Goal: Task Accomplishment & Management: Complete application form

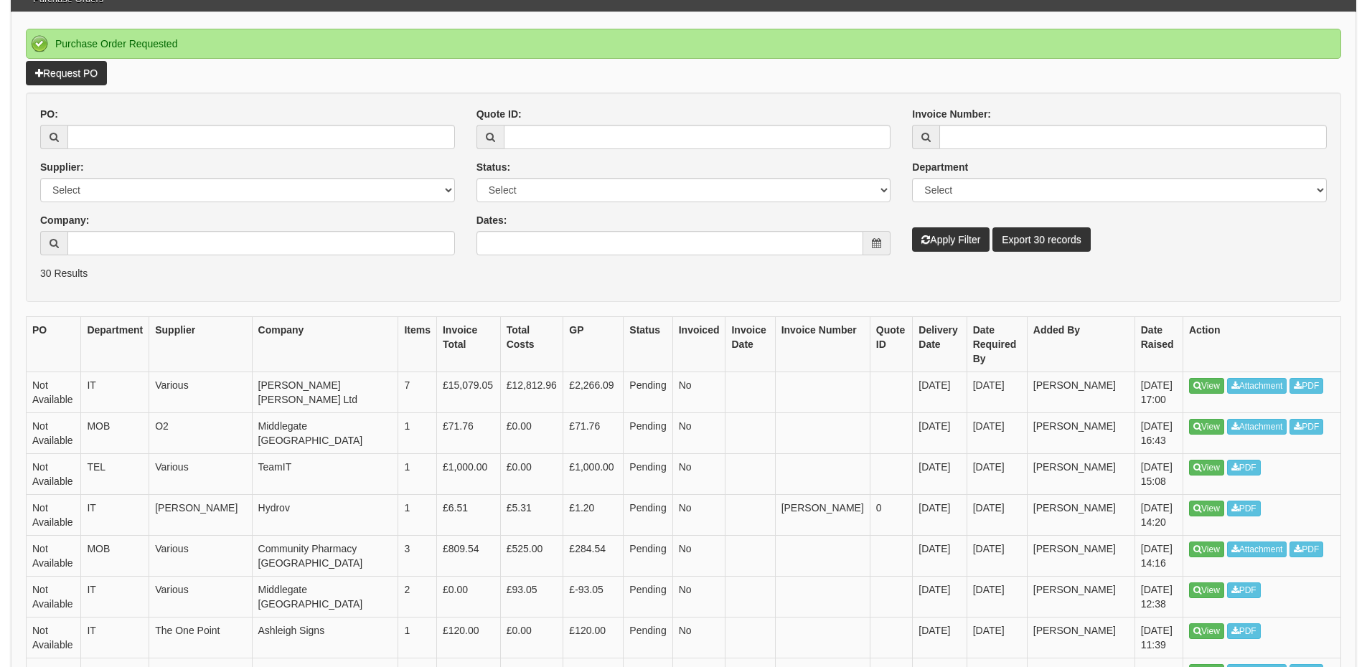
scroll to position [72, 0]
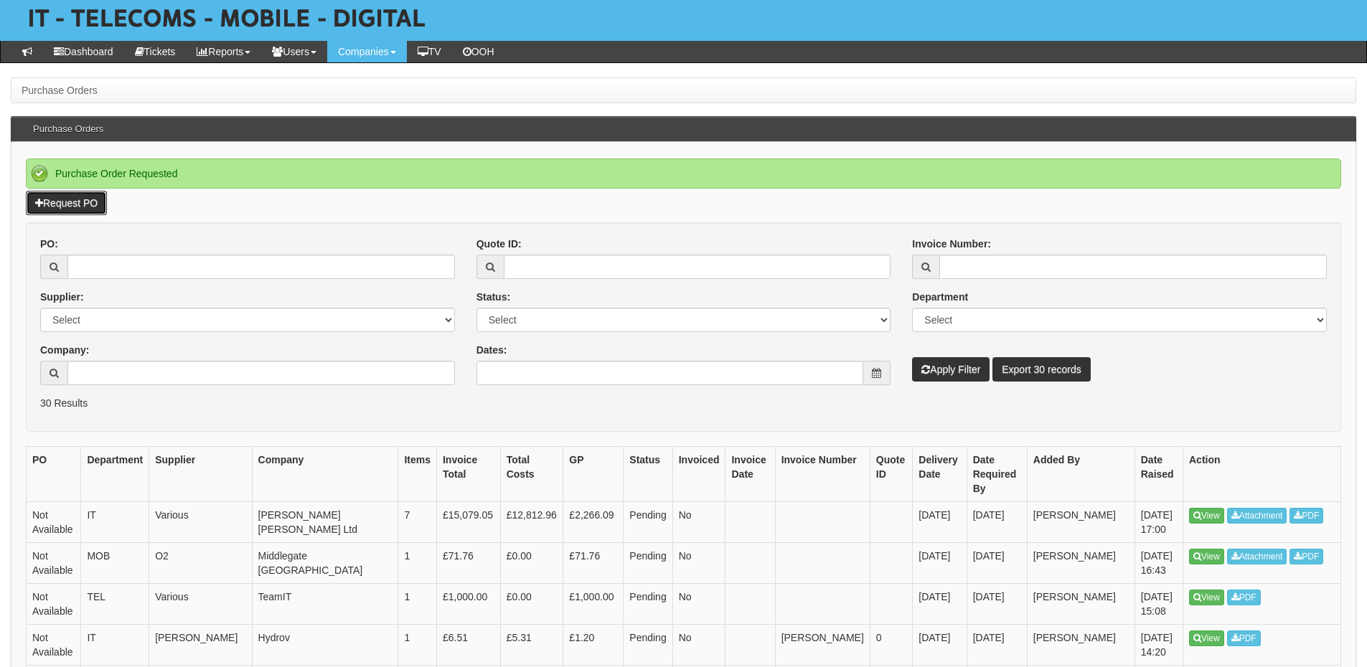
drag, startPoint x: 83, startPoint y: 204, endPoint x: 65, endPoint y: 201, distance: 18.2
click at [83, 204] on link "Request PO" at bounding box center [66, 203] width 81 height 24
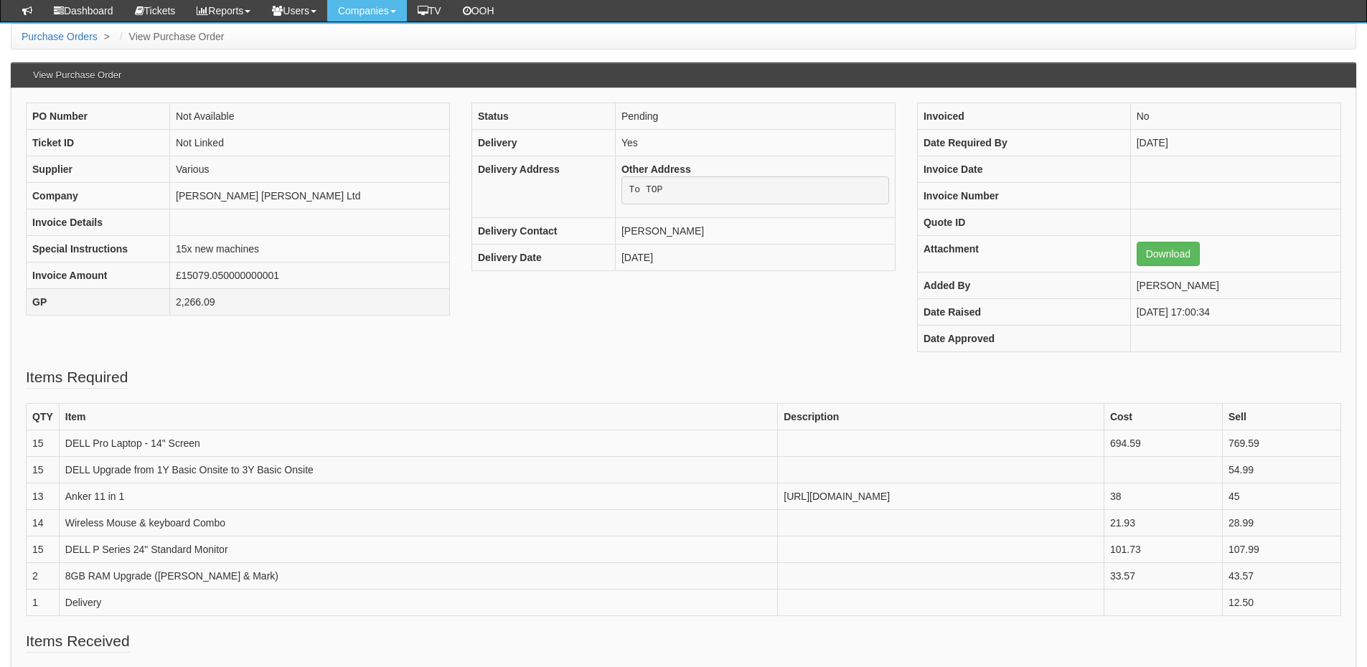
scroll to position [215, 0]
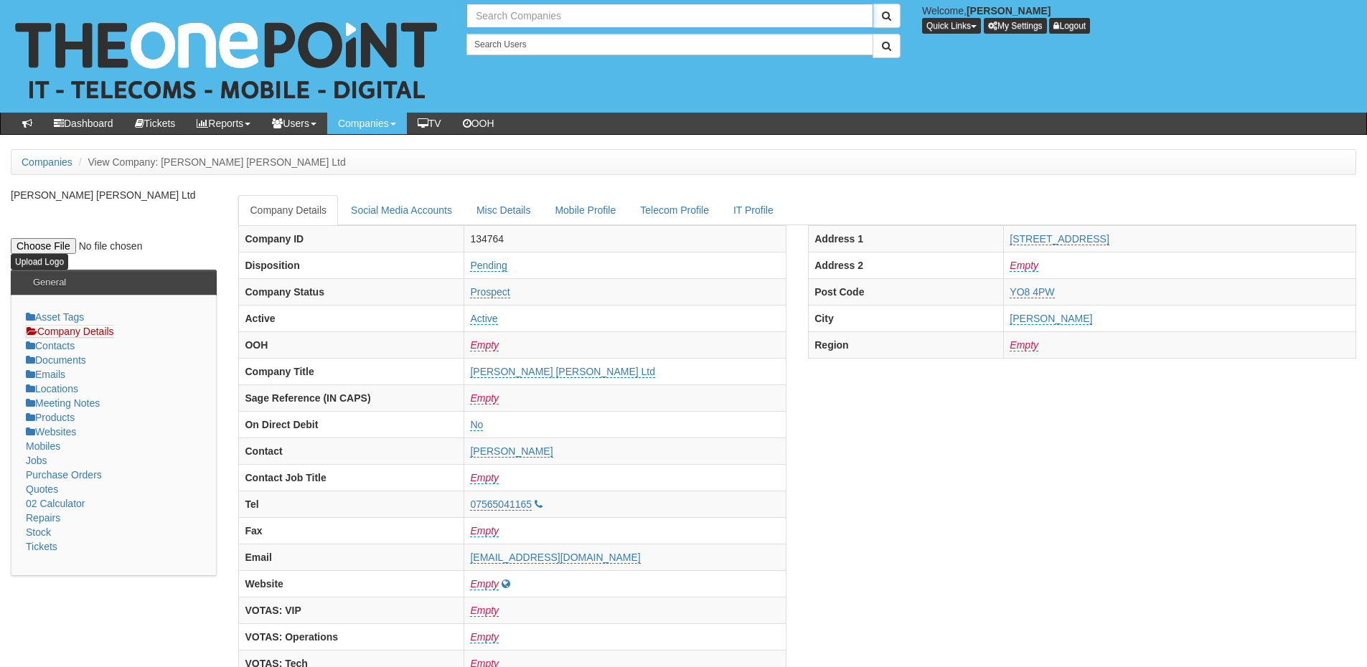
click at [530, 20] on input "text" at bounding box center [670, 16] width 407 height 24
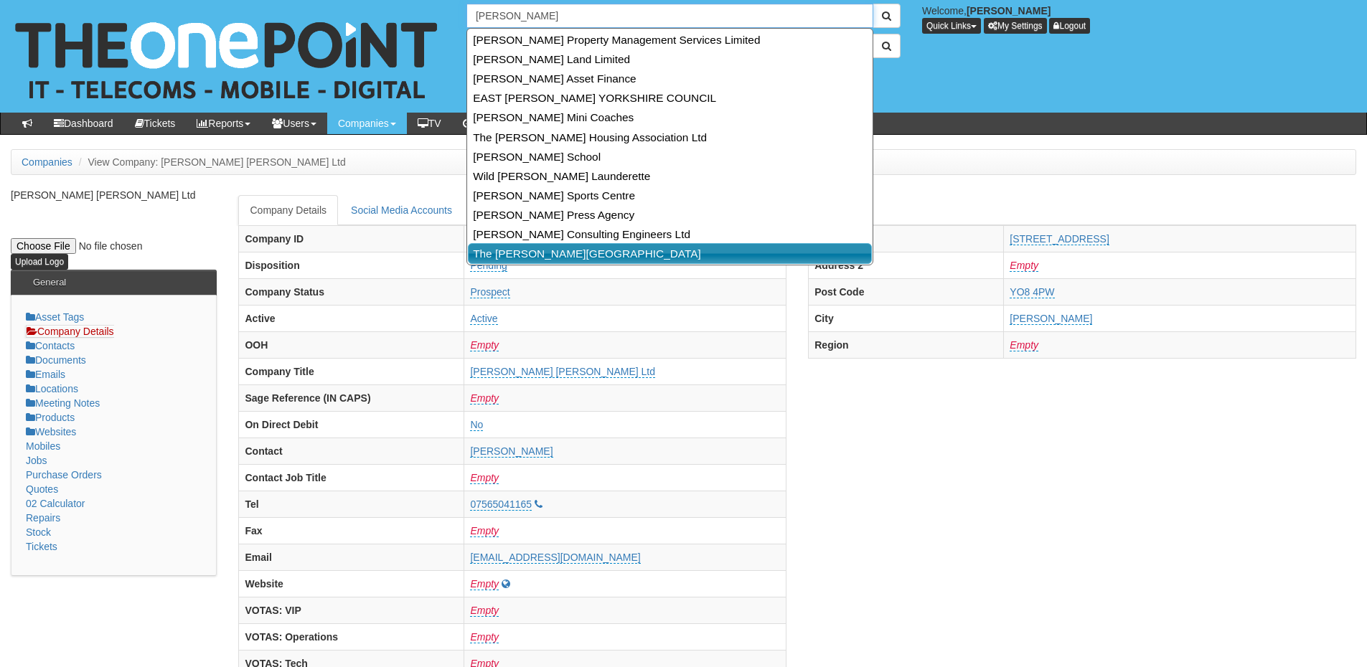
click at [555, 250] on link "The Ridings Medical Centre" at bounding box center [670, 253] width 404 height 21
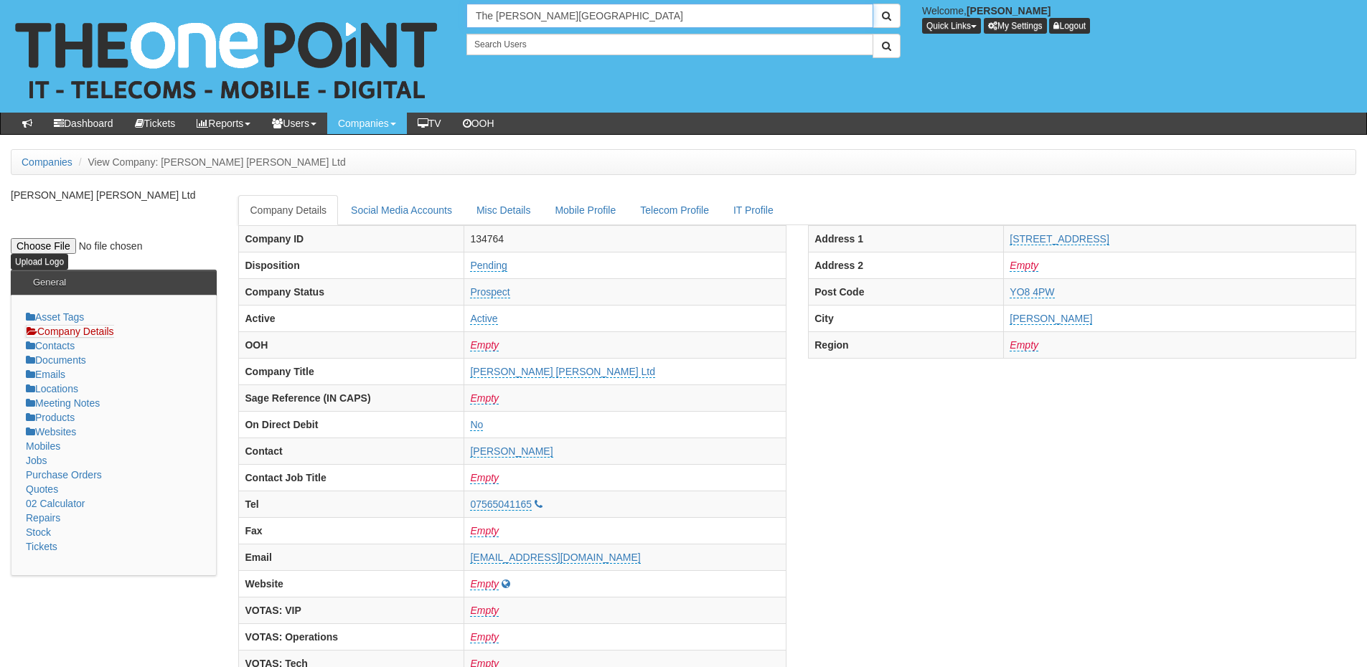
type input "The Ridings Medical Centre"
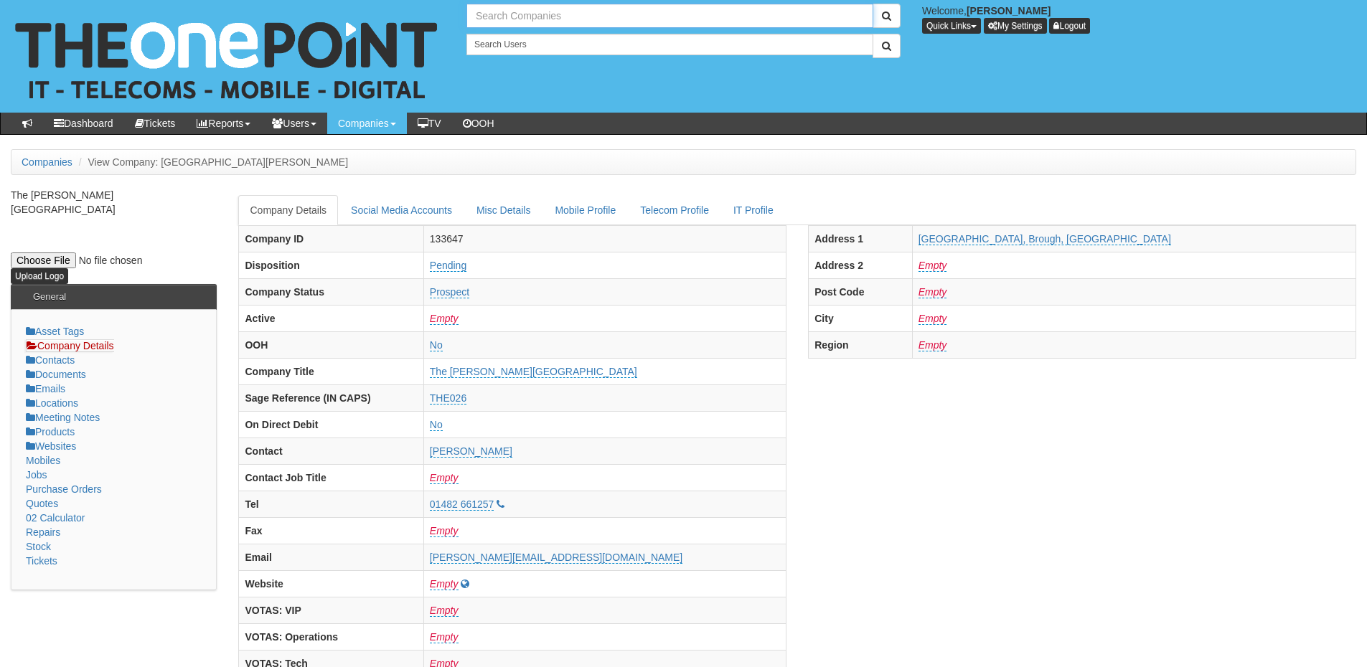
click at [512, 24] on input "text" at bounding box center [670, 16] width 407 height 24
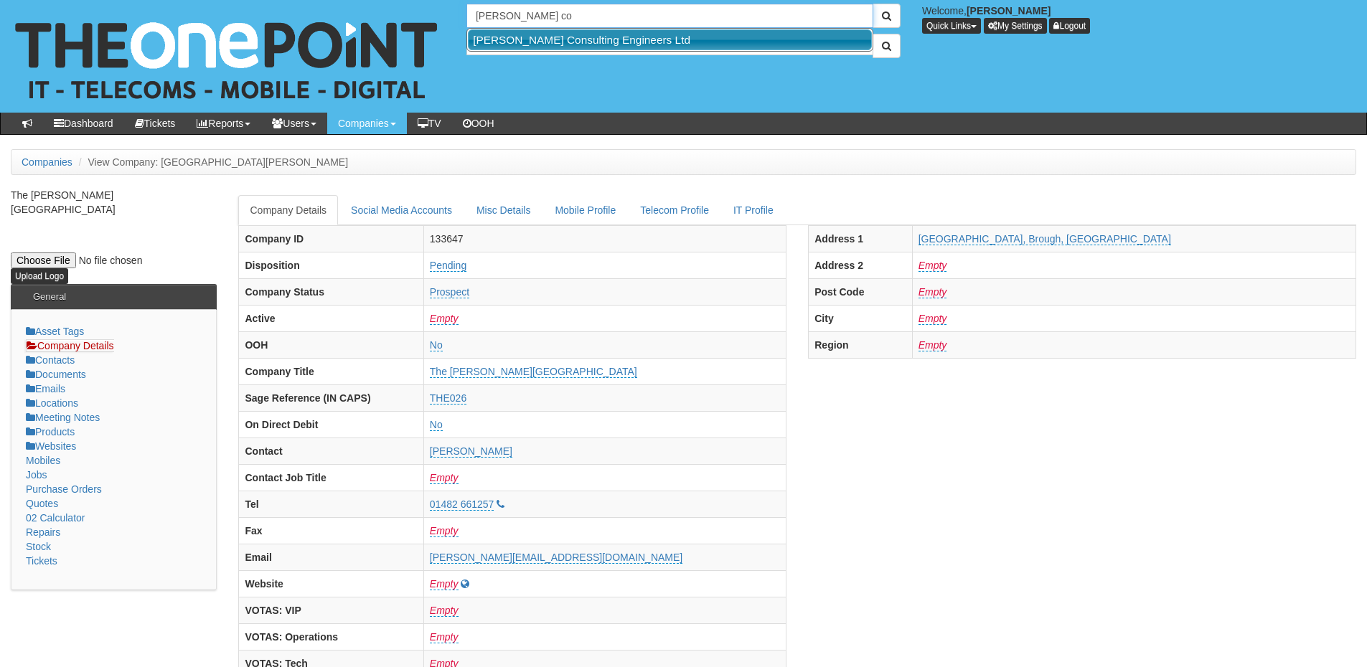
click at [528, 34] on link "[PERSON_NAME] Consulting Engineers Ltd" at bounding box center [670, 39] width 404 height 21
type input "[PERSON_NAME] Consulting Engineers Ltd"
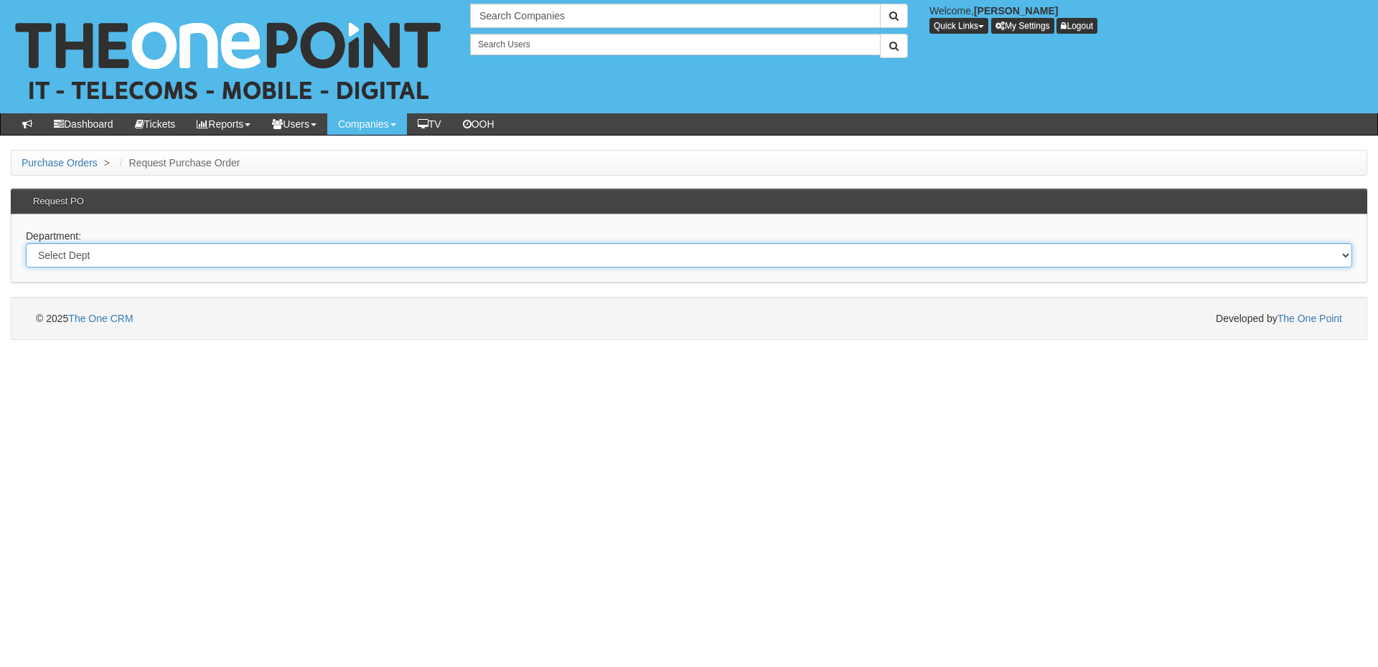
click at [113, 260] on select "Select Dept Digital Internal IT Mobiles Marketing Telecoms" at bounding box center [689, 255] width 1326 height 24
select select "?pipeID=&dept=IT"
click at [26, 243] on select "Select Dept Digital Internal IT Mobiles Marketing Telecoms" at bounding box center [689, 255] width 1326 height 24
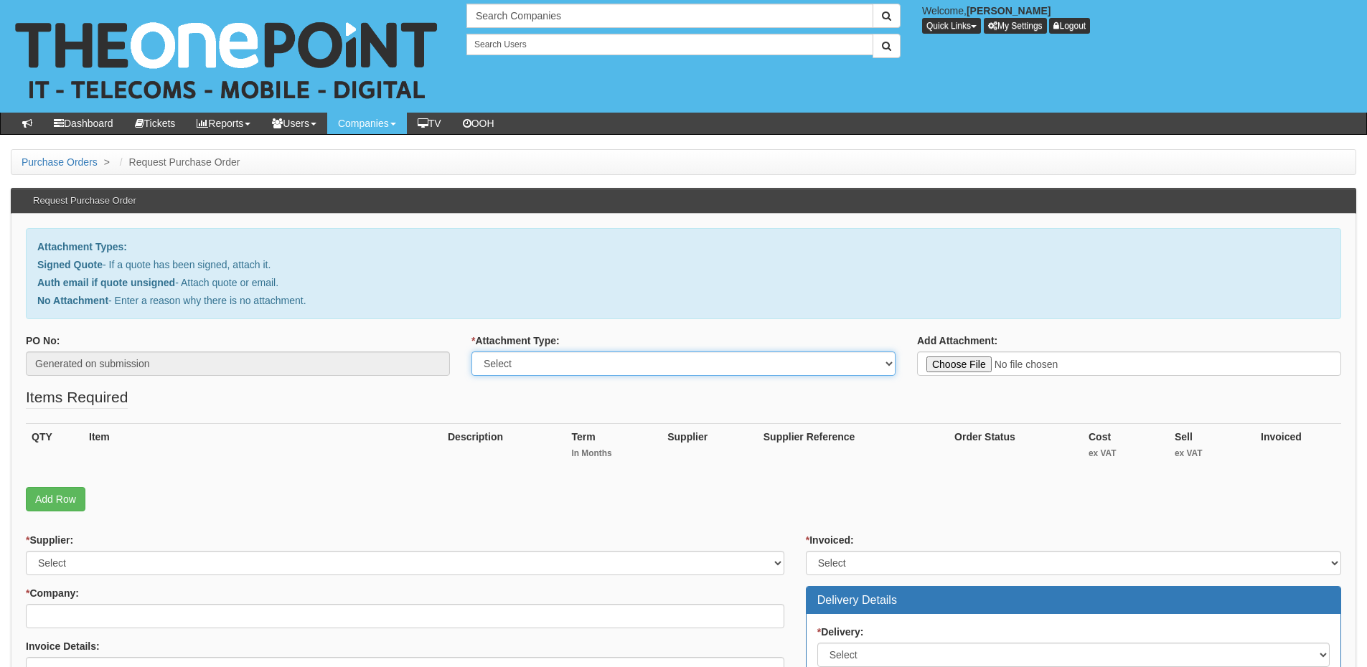
click at [530, 367] on select "Select Signed Quote Auth email with quote if unsigned No Attachment" at bounding box center [684, 364] width 424 height 24
select select "No Attachment"
click at [472, 352] on select "Select Signed Quote Auth email with quote if unsigned No Attachment" at bounding box center [684, 364] width 424 height 24
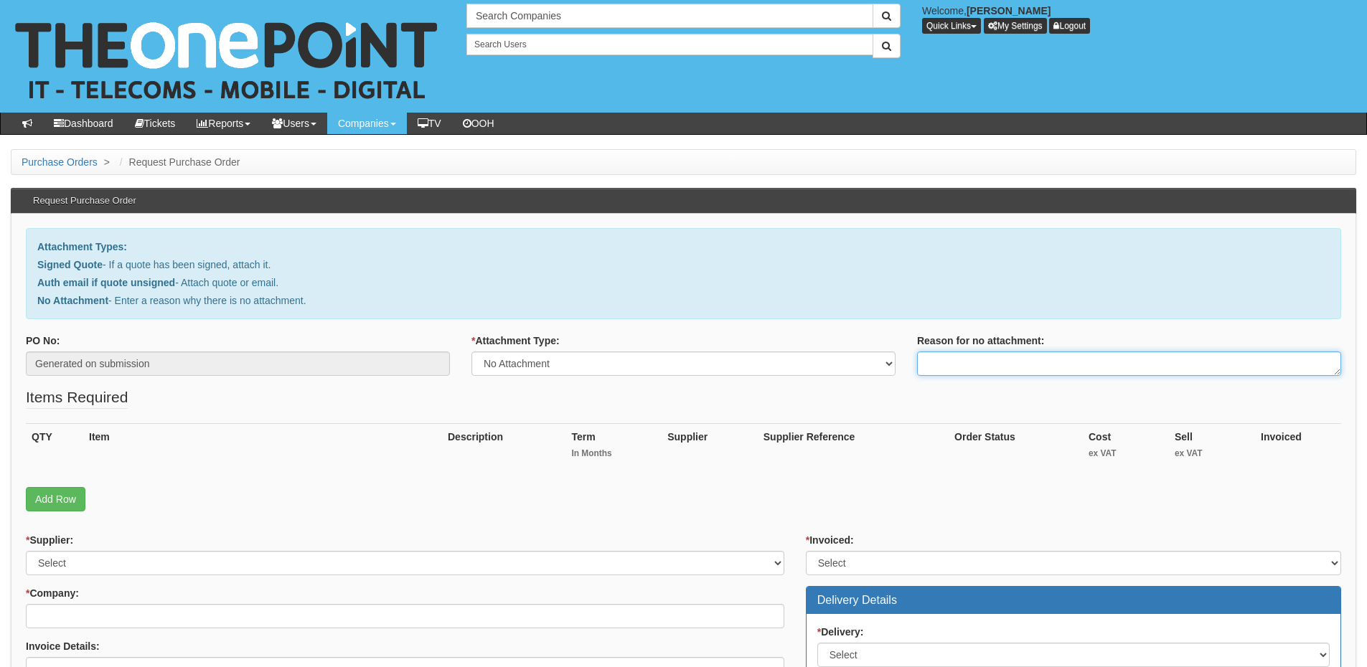
click at [954, 370] on textarea "Reason for no attachment:" at bounding box center [1129, 364] width 424 height 24
click at [1018, 359] on textarea "Linked to ticket" at bounding box center [1129, 364] width 424 height 24
click at [1041, 360] on textarea "Linked to ticket 419736" at bounding box center [1129, 364] width 424 height 24
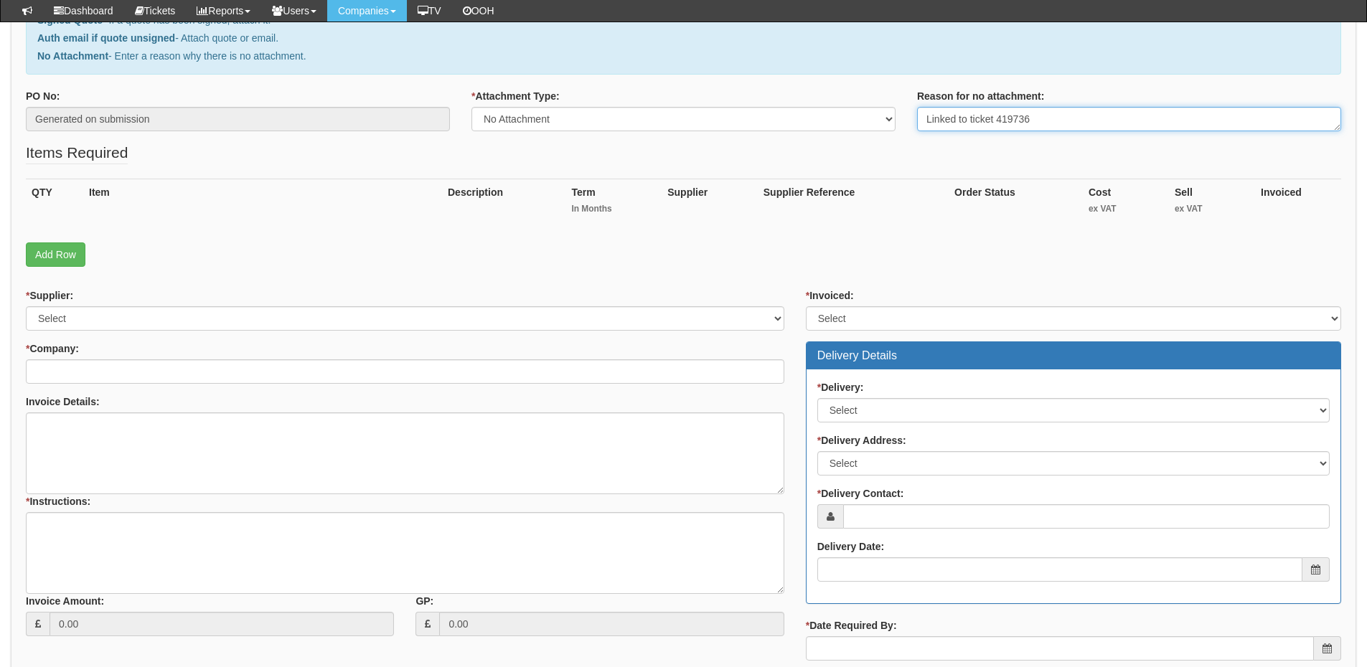
scroll to position [215, 0]
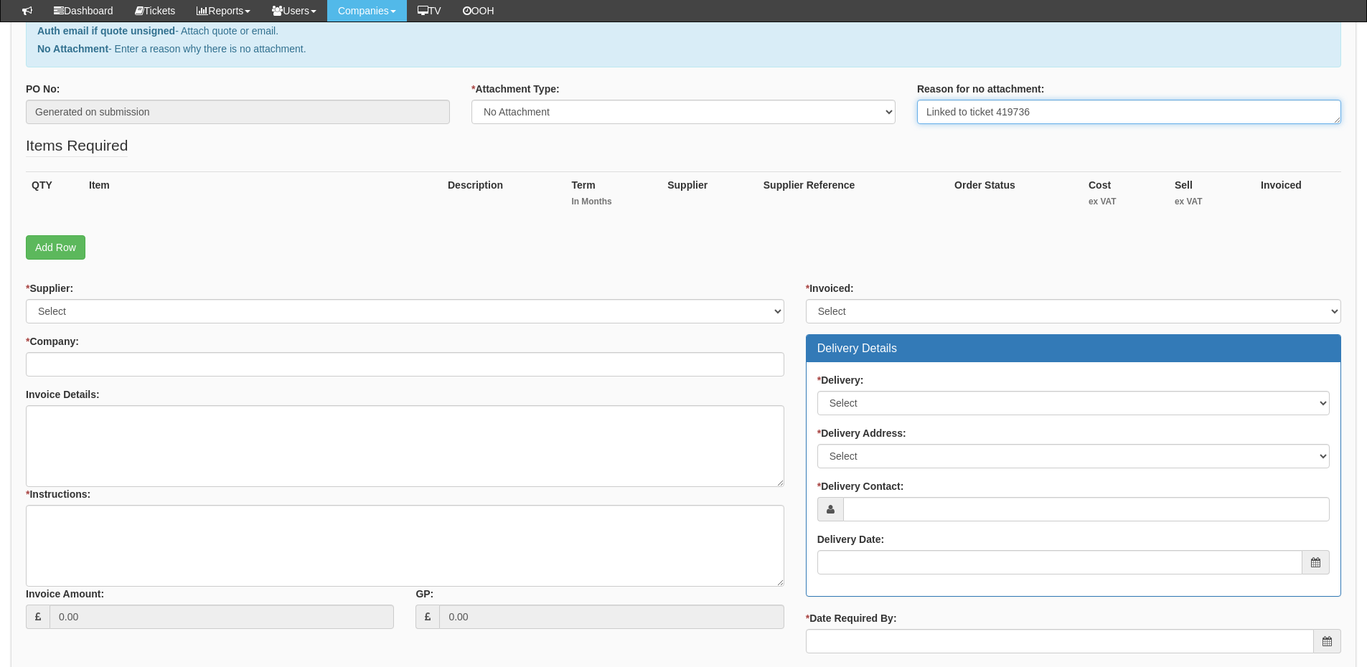
type textarea "Linked to ticket 419736"
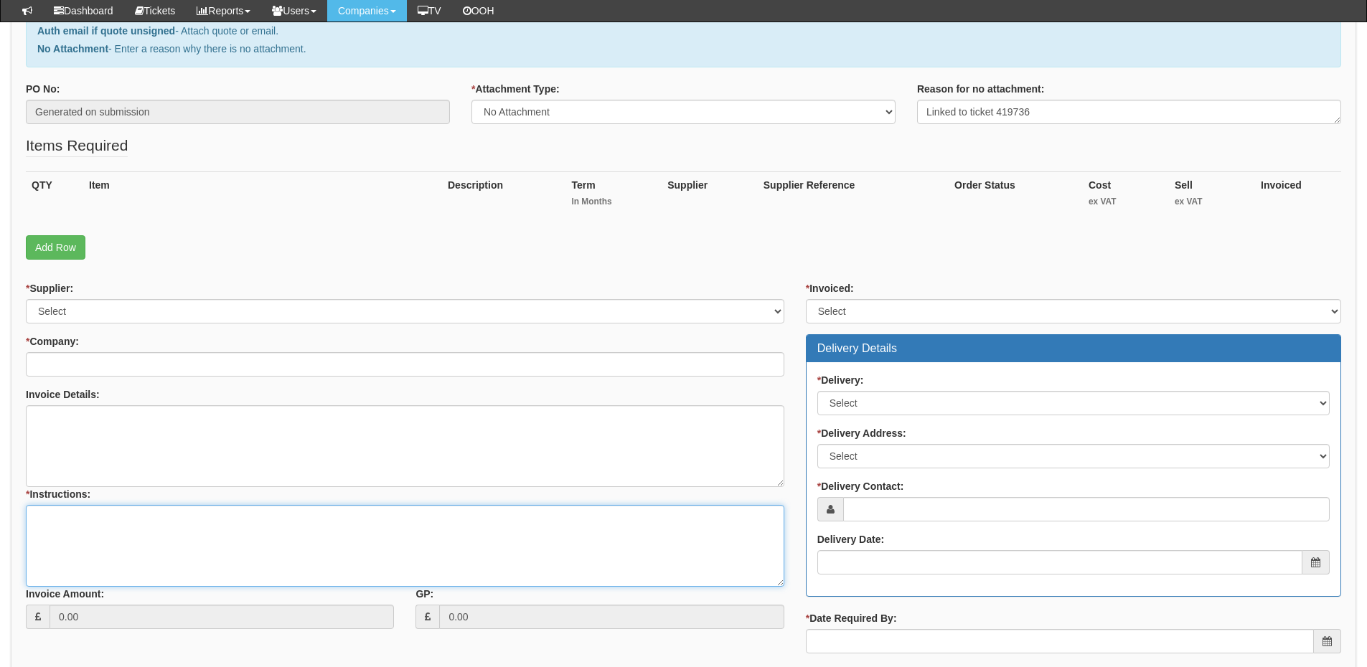
click at [192, 543] on textarea "* Instructions:" at bounding box center [405, 546] width 759 height 82
paste textarea "Linked to ticket 419736"
type textarea "Linked to ticket 419736"
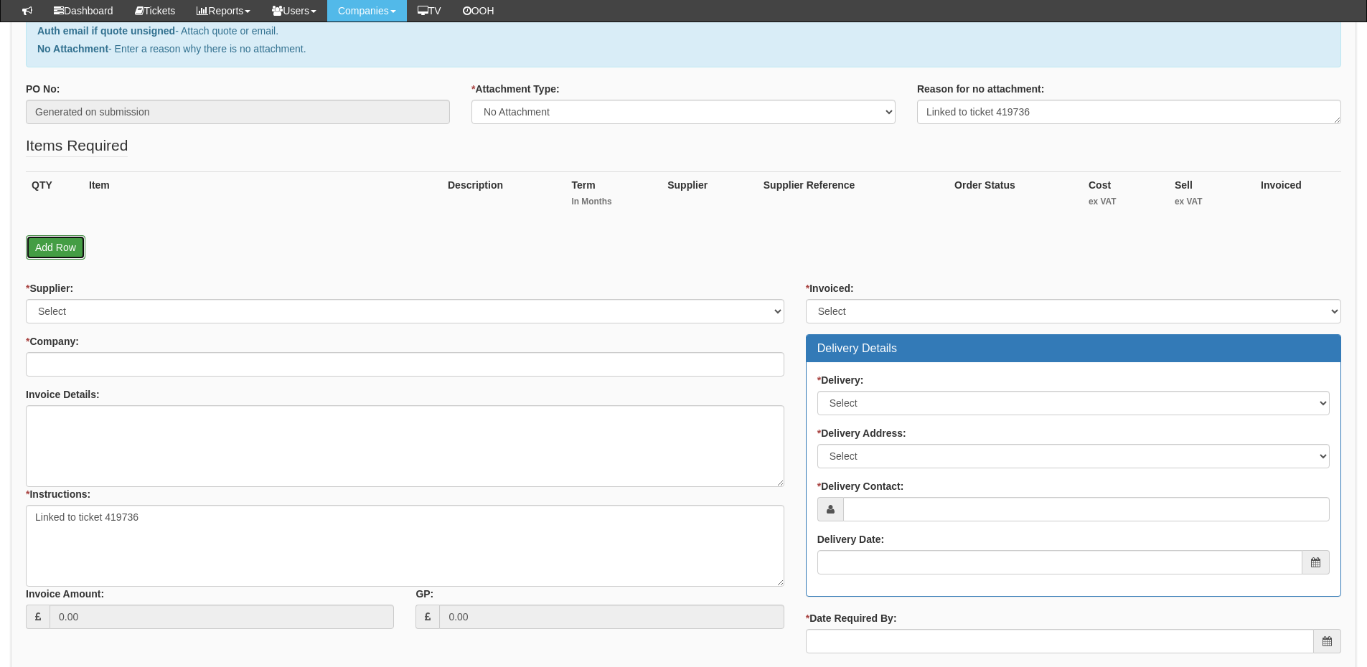
click at [58, 256] on link "Add Row" at bounding box center [56, 247] width 60 height 24
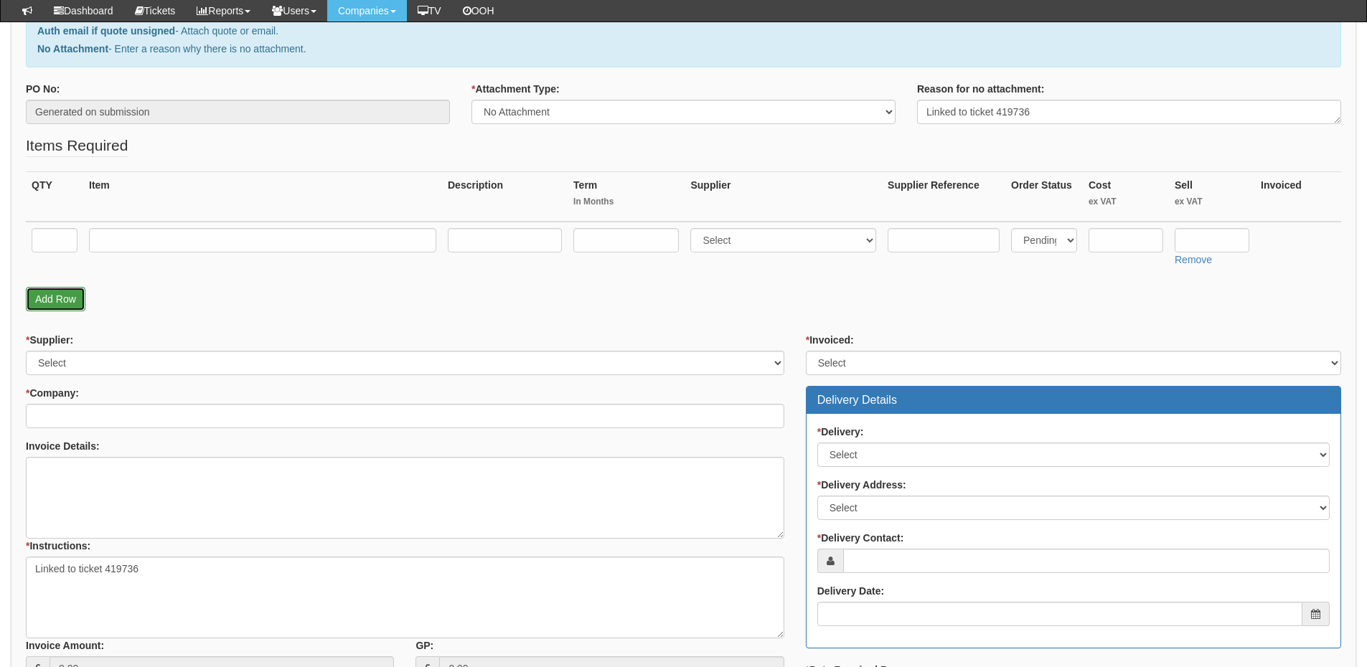
click at [57, 302] on link "Add Row" at bounding box center [56, 299] width 60 height 24
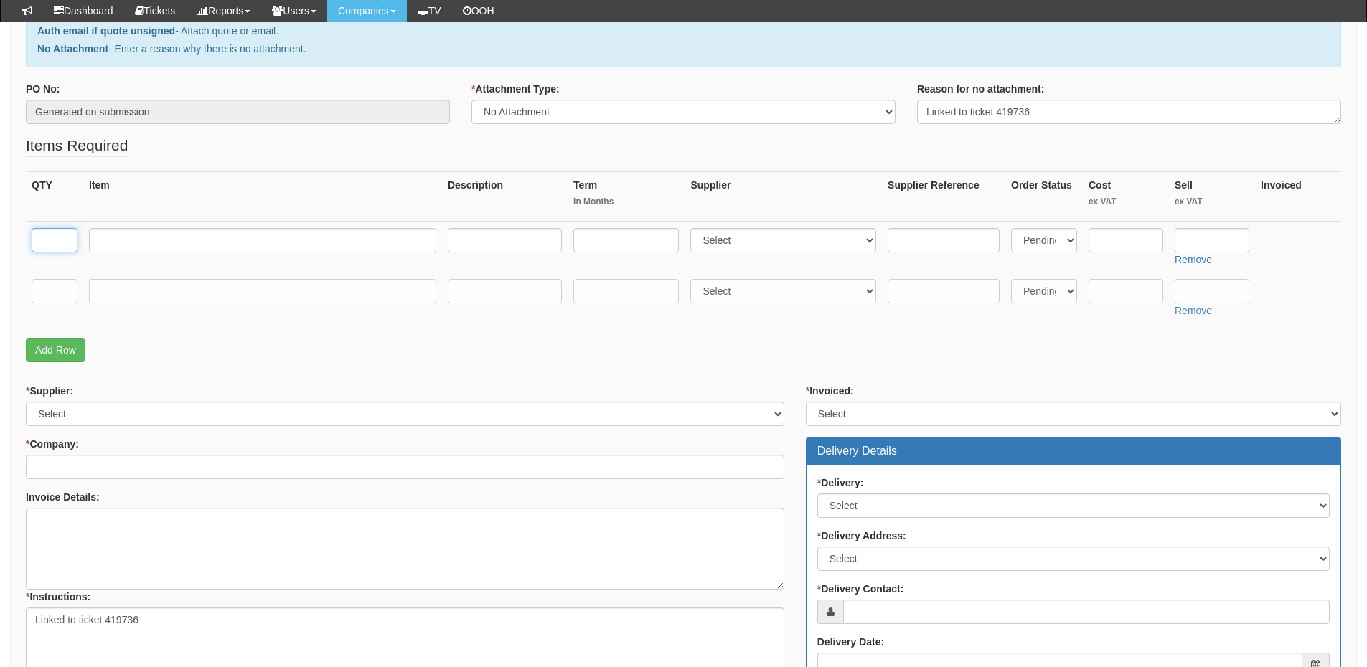
click at [58, 238] on input "text" at bounding box center [55, 240] width 46 height 24
click at [178, 244] on input "text" at bounding box center [262, 240] width 347 height 24
paste input "8GB RAM Upgrade (Dell Vostro)"
type input "8GB RAM Upgrade (Dell Vostro)"
click at [59, 239] on input "text" at bounding box center [55, 240] width 46 height 24
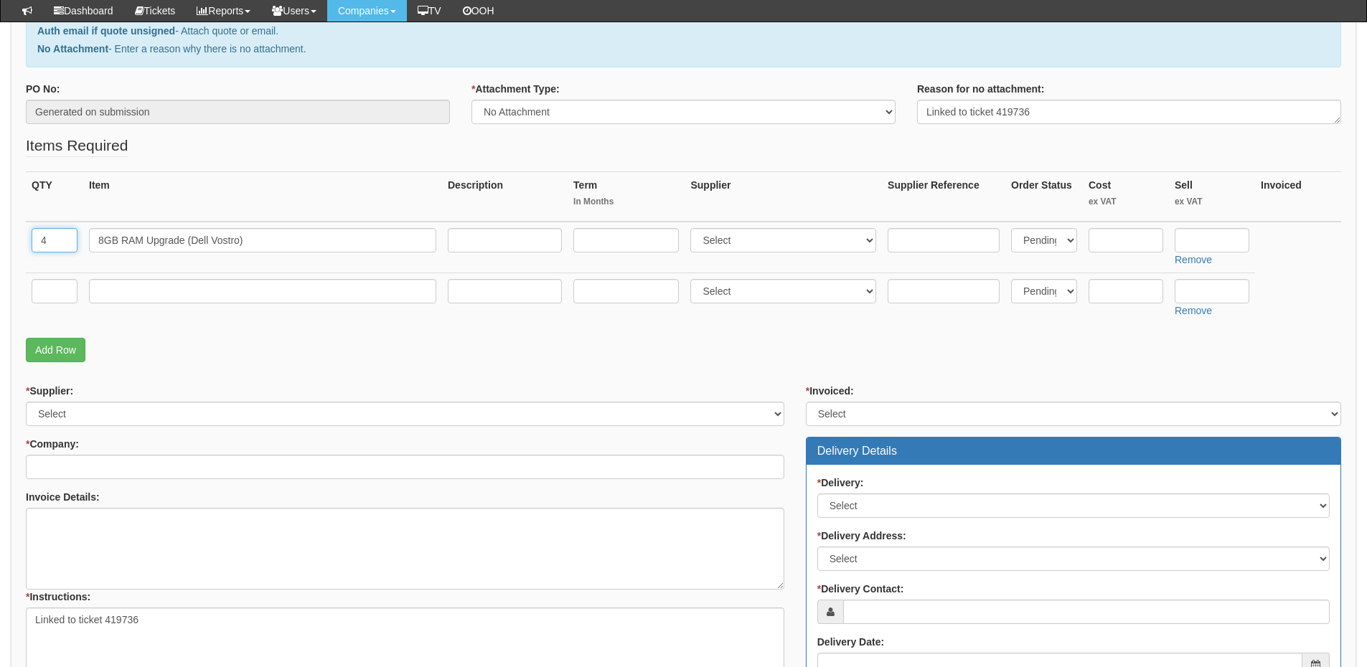
type input "4"
click at [59, 290] on input "text" at bounding box center [55, 291] width 46 height 24
type input "1"
click at [131, 301] on input "text" at bounding box center [262, 291] width 347 height 24
click at [114, 293] on input "text" at bounding box center [262, 291] width 347 height 24
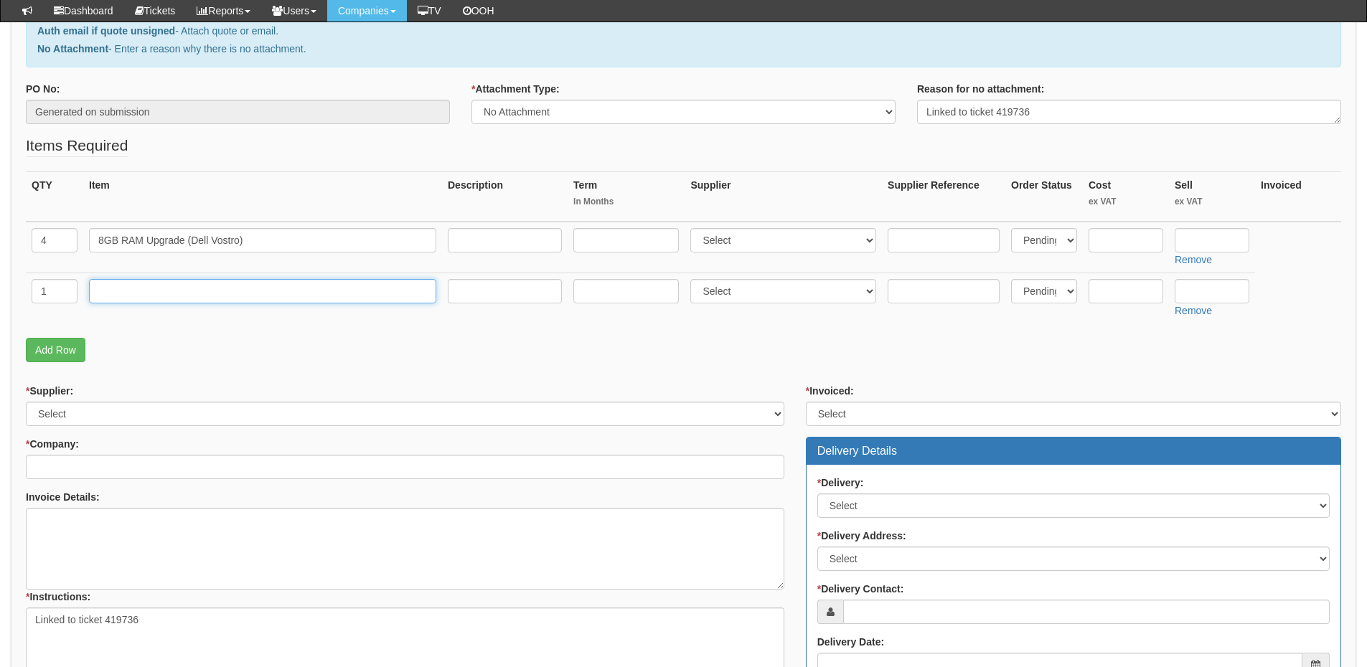
paste input "8GB RAM Upgrade (Dell Latitude)"
type input "8GB RAM Upgrade (Dell Latitude)"
click at [75, 352] on link "Add Row" at bounding box center [56, 350] width 60 height 24
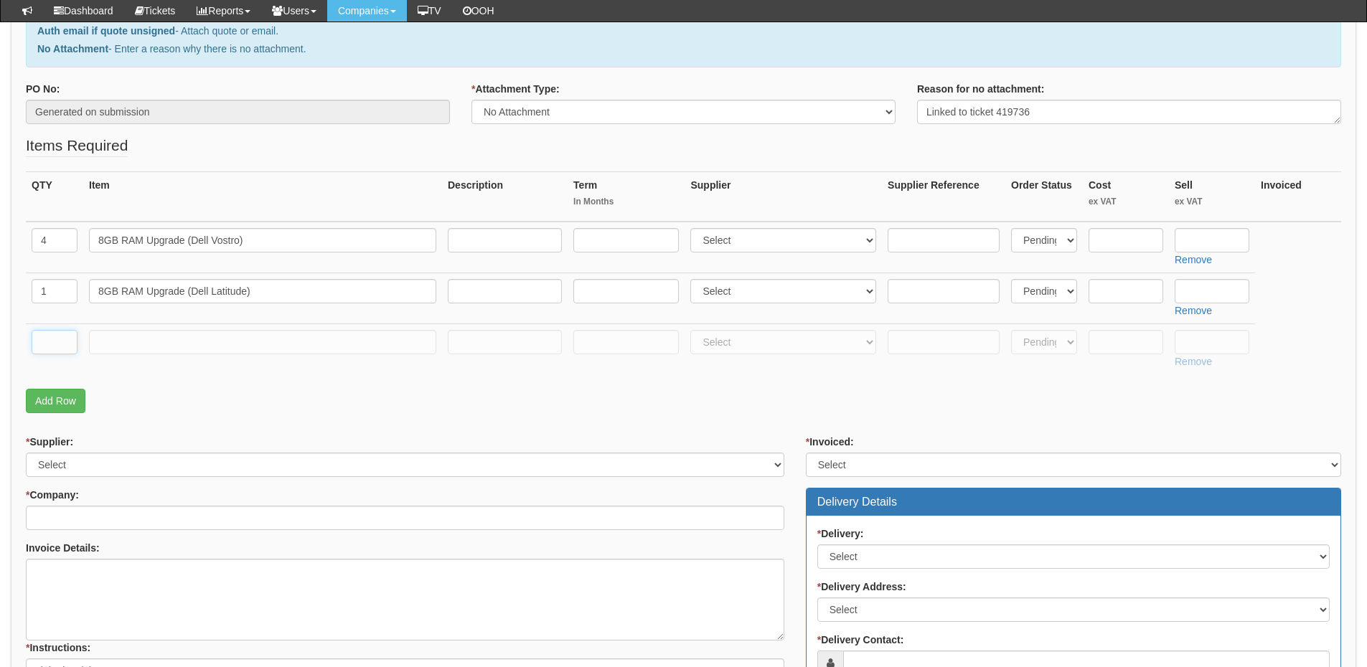
click at [58, 345] on input "text" at bounding box center [55, 342] width 46 height 24
type input "1"
click at [134, 345] on input "text" at bounding box center [262, 342] width 347 height 24
type input "Delivery"
click at [1188, 355] on td "Remove" at bounding box center [1212, 349] width 86 height 51
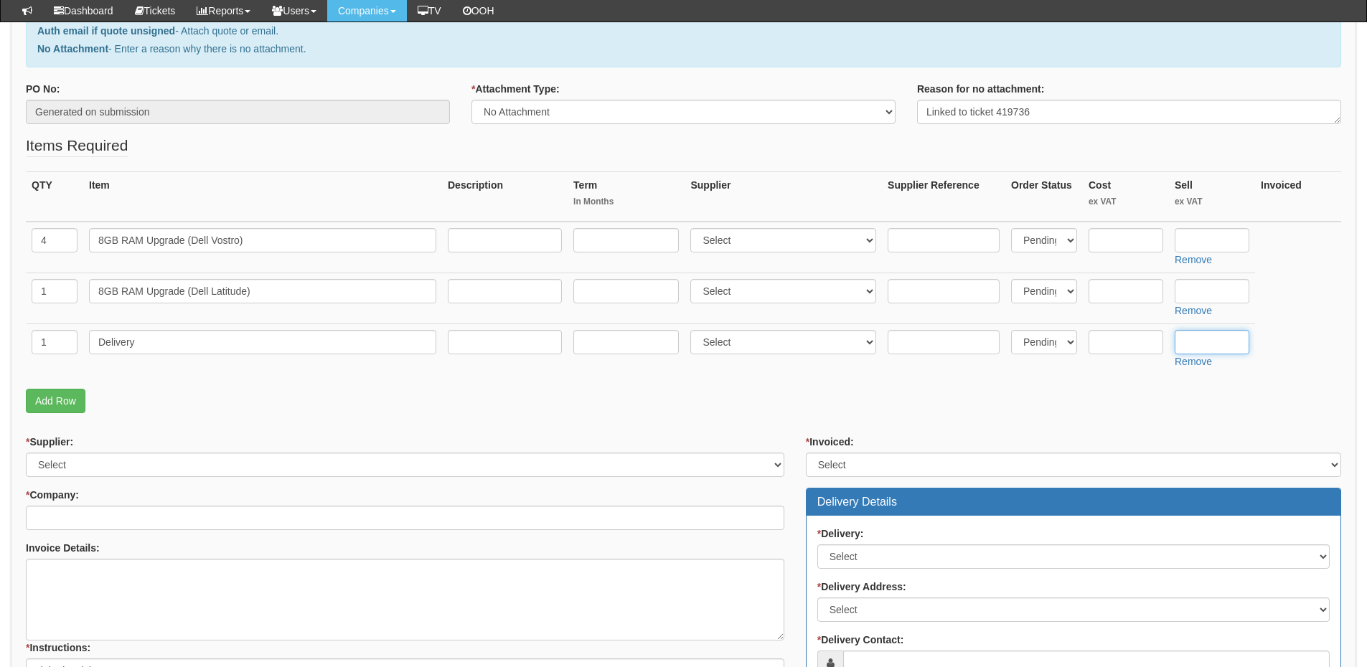
click at [1191, 345] on input "text" at bounding box center [1212, 342] width 75 height 24
type input "12.50"
click at [1115, 238] on input "text" at bounding box center [1126, 240] width 75 height 24
type input "34.28"
click at [1191, 245] on input "text" at bounding box center [1212, 240] width 75 height 24
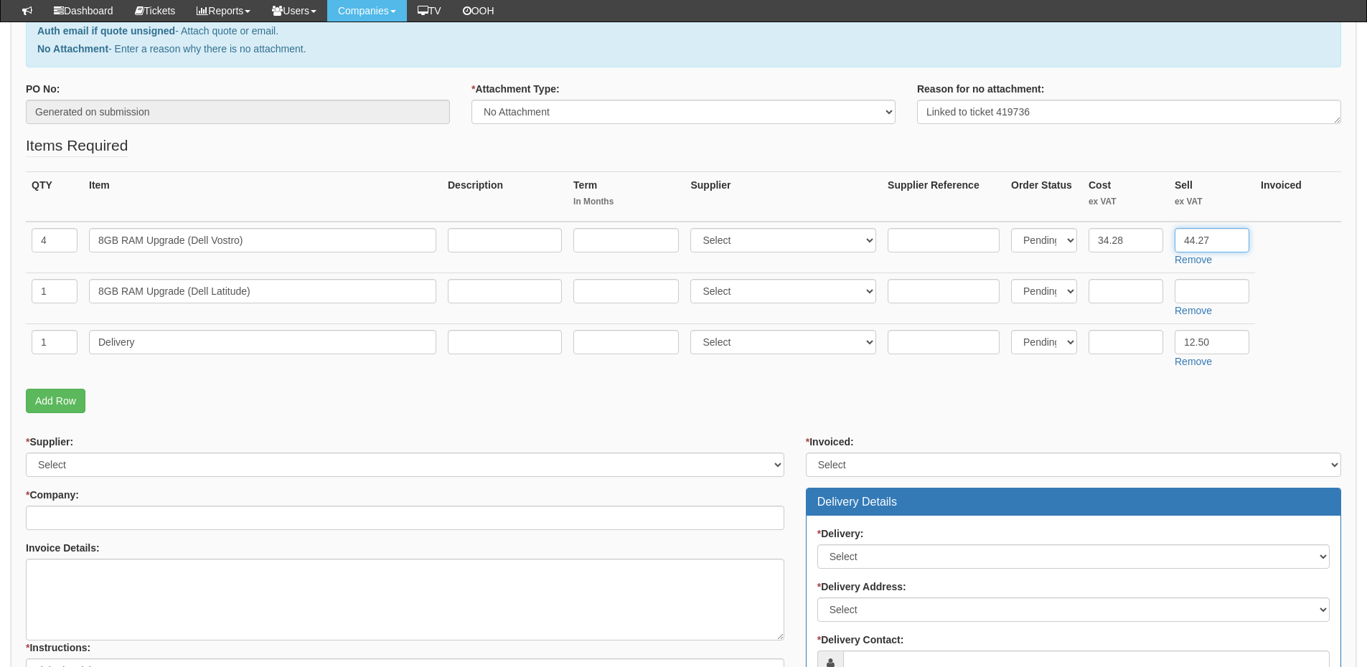
type input "44.27"
click at [1137, 238] on input "34.28" at bounding box center [1126, 240] width 75 height 24
type input "34.27"
click at [1138, 291] on input "text" at bounding box center [1126, 291] width 75 height 24
type input "34.27"
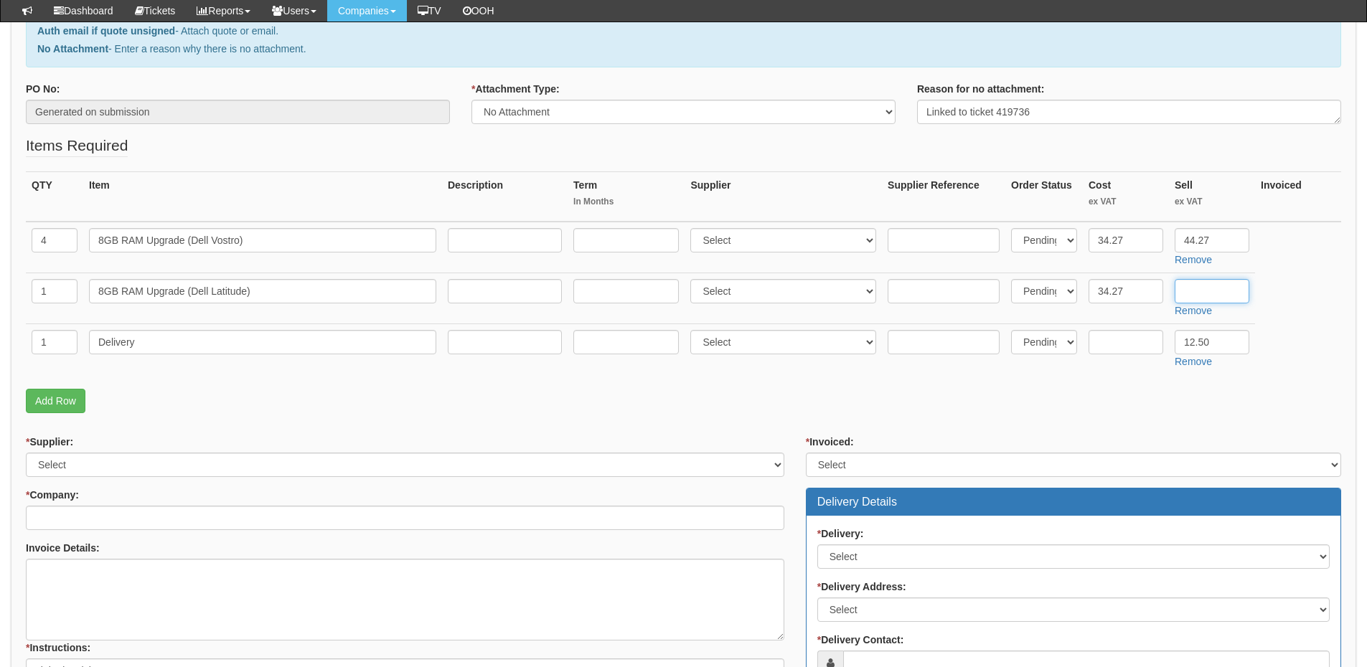
click at [1206, 288] on input "text" at bounding box center [1212, 291] width 75 height 24
type input "44.27"
click at [950, 236] on input "text" at bounding box center [944, 240] width 112 height 24
paste input "KCP432NS8/8"
type input "KCP432NS8/8"
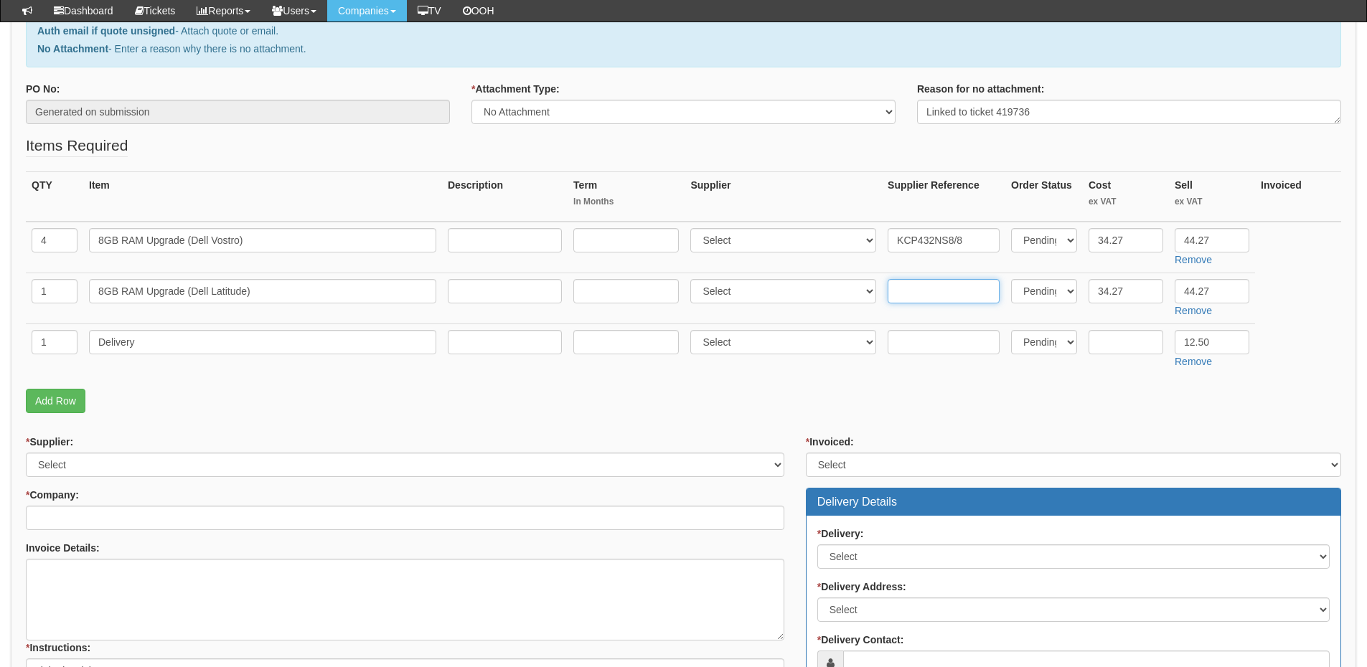
click at [920, 298] on input "text" at bounding box center [944, 291] width 112 height 24
paste input "KCP432SS6/8"
type input "KCP432SS6/8"
click at [790, 294] on select "Select 123 REG.co.uk 1Password 3 4Gon AA Jones Electric Ltd Abzorb Access Group…" at bounding box center [783, 291] width 186 height 24
select select "220"
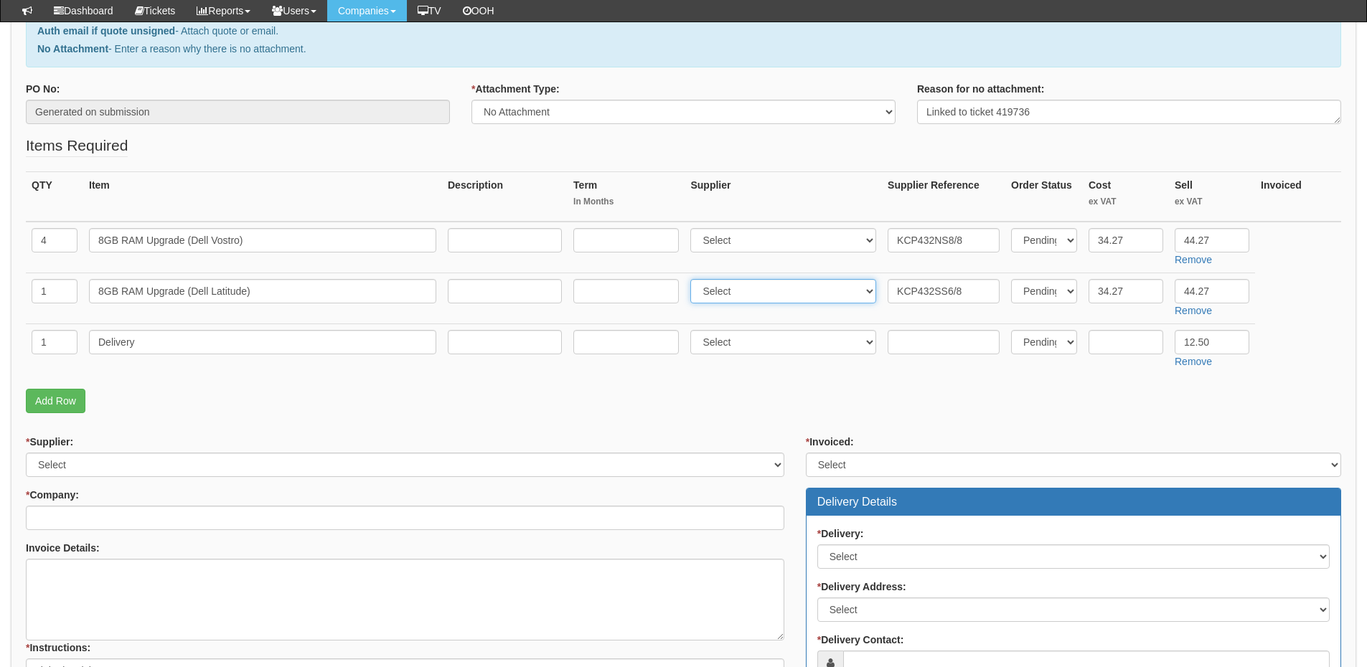
click at [694, 279] on select "Select 123 REG.co.uk 1Password 3 4Gon AA Jones Electric Ltd Abzorb Access Group…" at bounding box center [783, 291] width 186 height 24
click at [774, 233] on select "Select 123 REG.co.uk 1Password 3 4Gon AA Jones Electric Ltd Abzorb Access Group…" at bounding box center [783, 240] width 186 height 24
select select "220"
click at [694, 228] on select "Select 123 REG.co.uk 1Password 3 4Gon AA Jones Electric Ltd Abzorb Access Group…" at bounding box center [783, 240] width 186 height 24
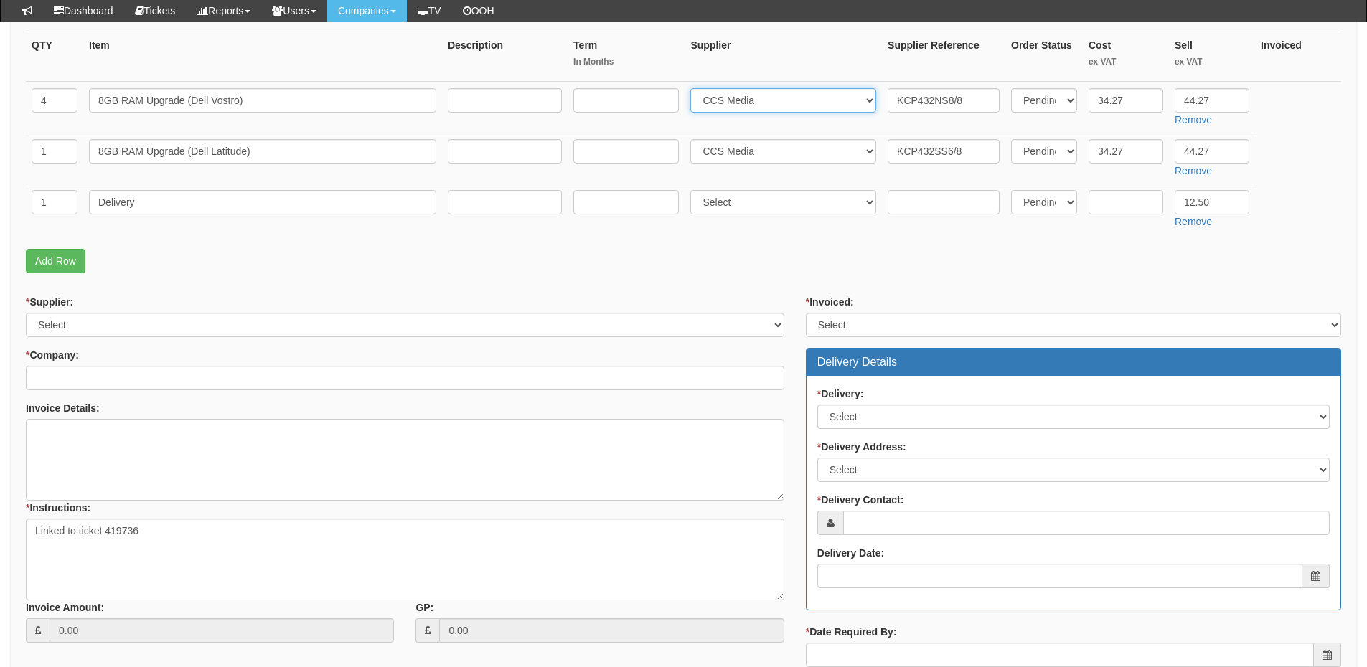
scroll to position [359, 0]
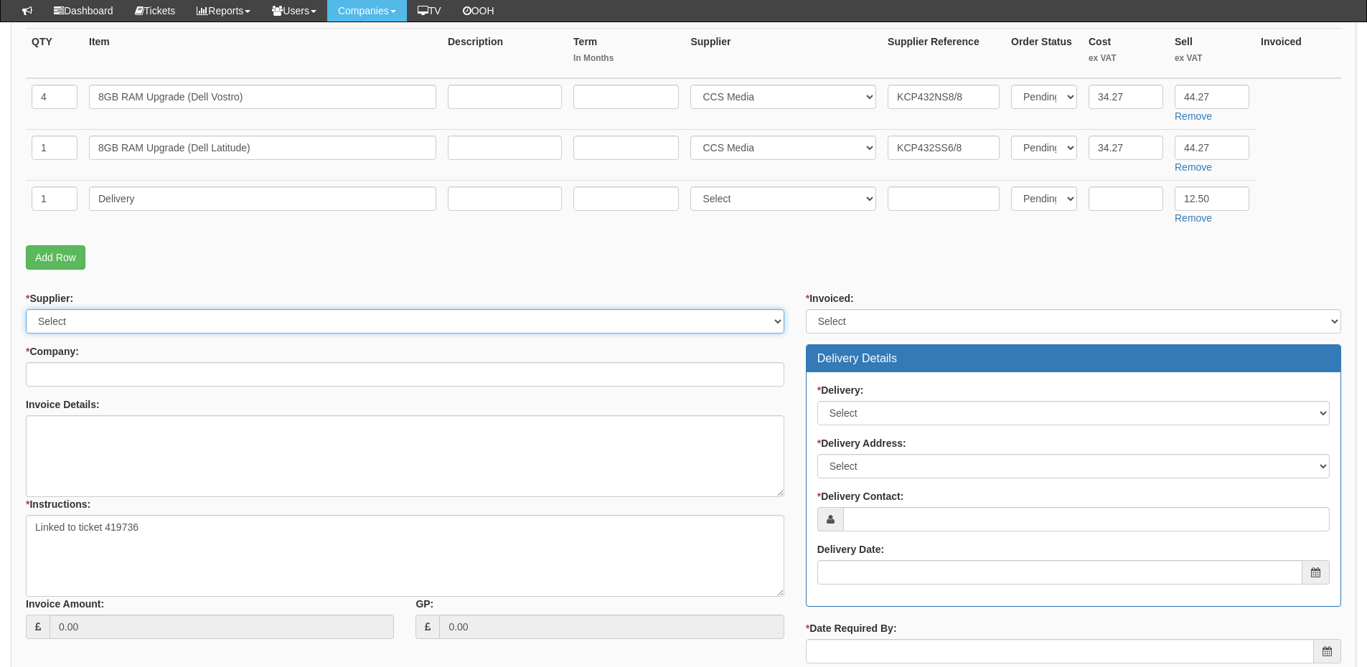
click at [133, 327] on select "Select 123 REG.co.uk 1Password 3 4Gon AA Jones Electric Ltd Abzorb Access Group…" at bounding box center [405, 321] width 759 height 24
select select "220"
click at [26, 309] on select "Select 123 REG.co.uk 1Password 3 4Gon AA Jones Electric Ltd Abzorb Access Group…" at bounding box center [405, 321] width 759 height 24
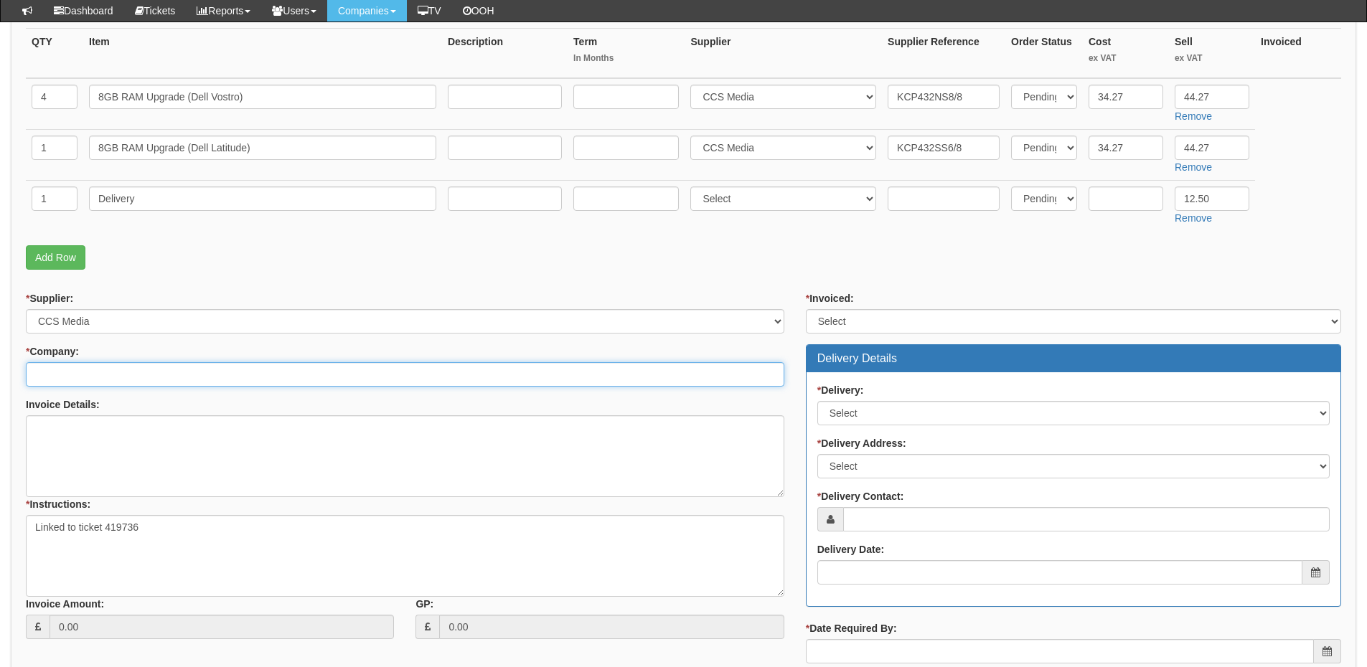
click at [128, 372] on input "* Company:" at bounding box center [405, 374] width 759 height 24
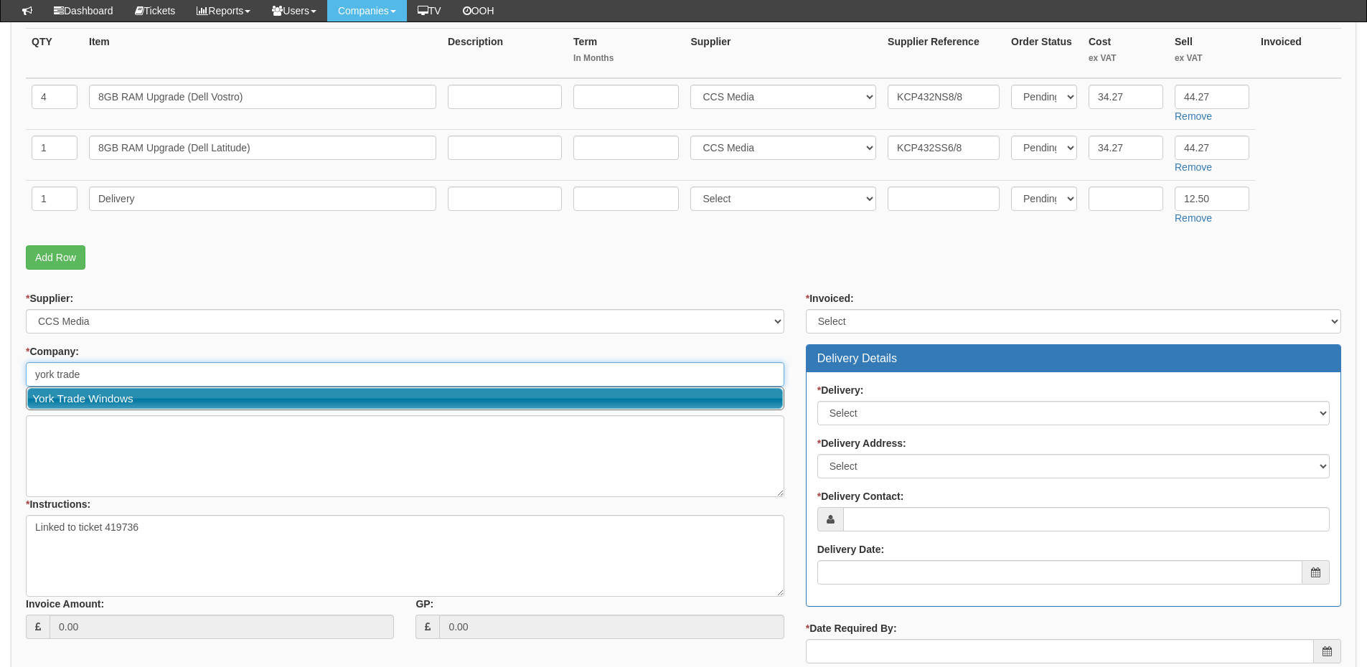
click at [121, 398] on link "York Trade Windows" at bounding box center [405, 398] width 756 height 21
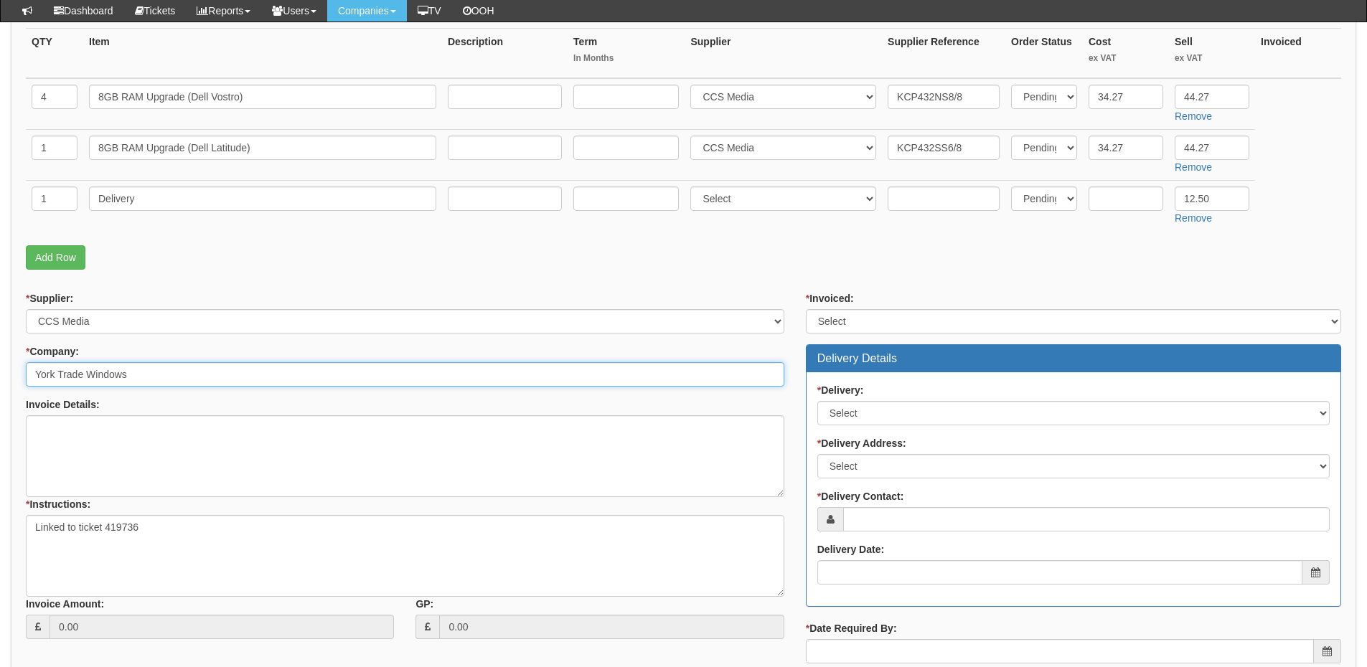
type input "York Trade Windows"
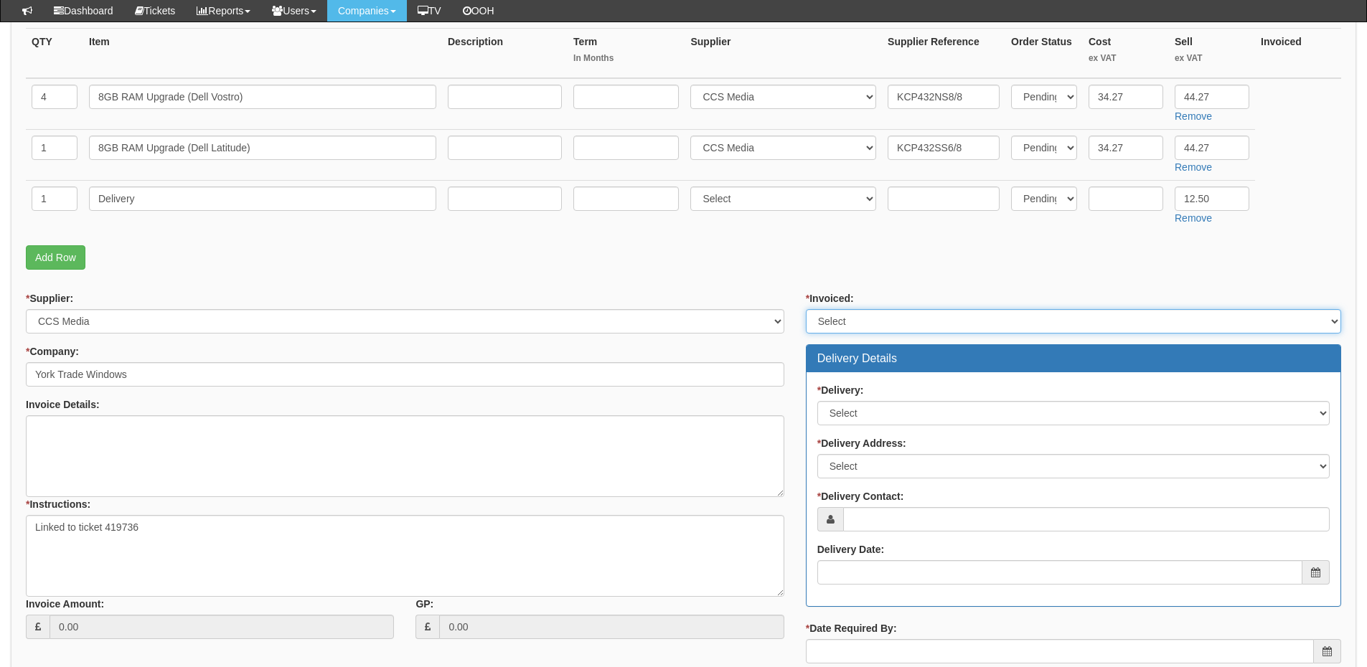
click at [826, 322] on select "Select Yes No N/A STB (part of order)" at bounding box center [1073, 321] width 535 height 24
select select "2"
click at [806, 309] on select "Select Yes No N/A STB (part of order)" at bounding box center [1073, 321] width 535 height 24
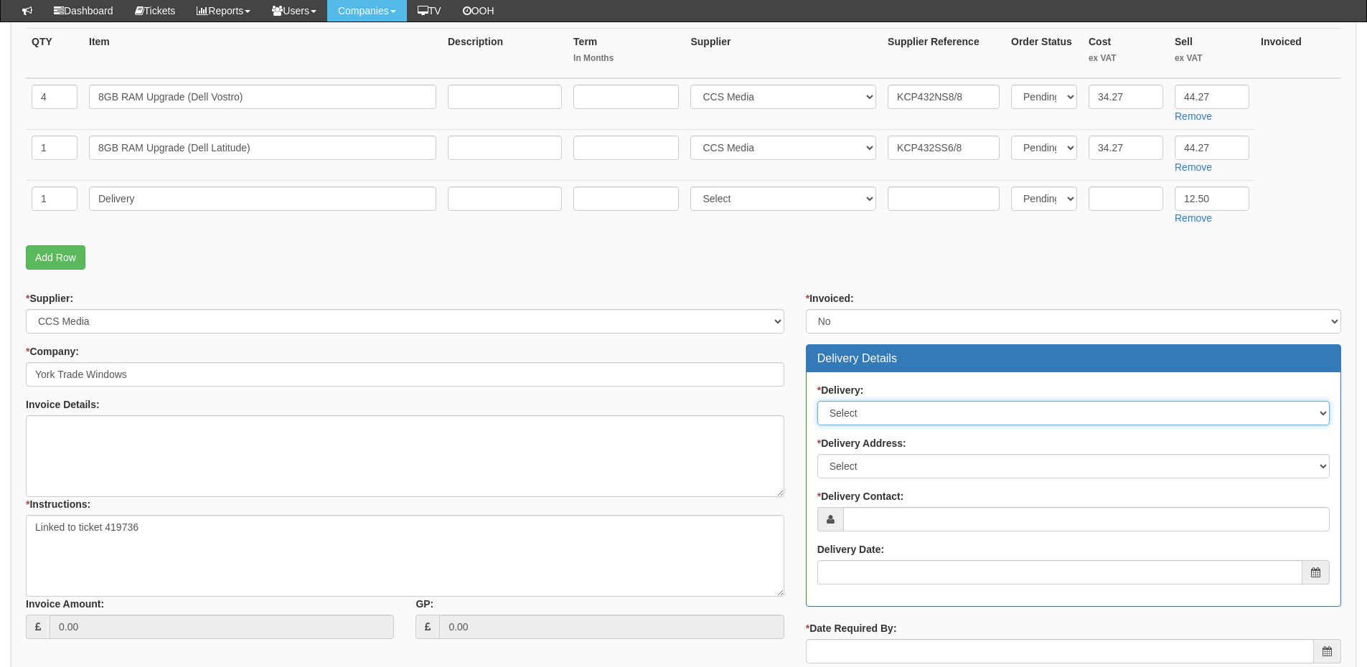
click at [852, 423] on select "Select No Not Applicable Yes" at bounding box center [1073, 413] width 512 height 24
select select "1"
click at [817, 401] on select "Select No Not Applicable Yes" at bounding box center [1073, 413] width 512 height 24
click at [861, 476] on select "Select Not Applicable Main Address - YO10 4DZ Other" at bounding box center [1073, 466] width 512 height 24
select select "other"
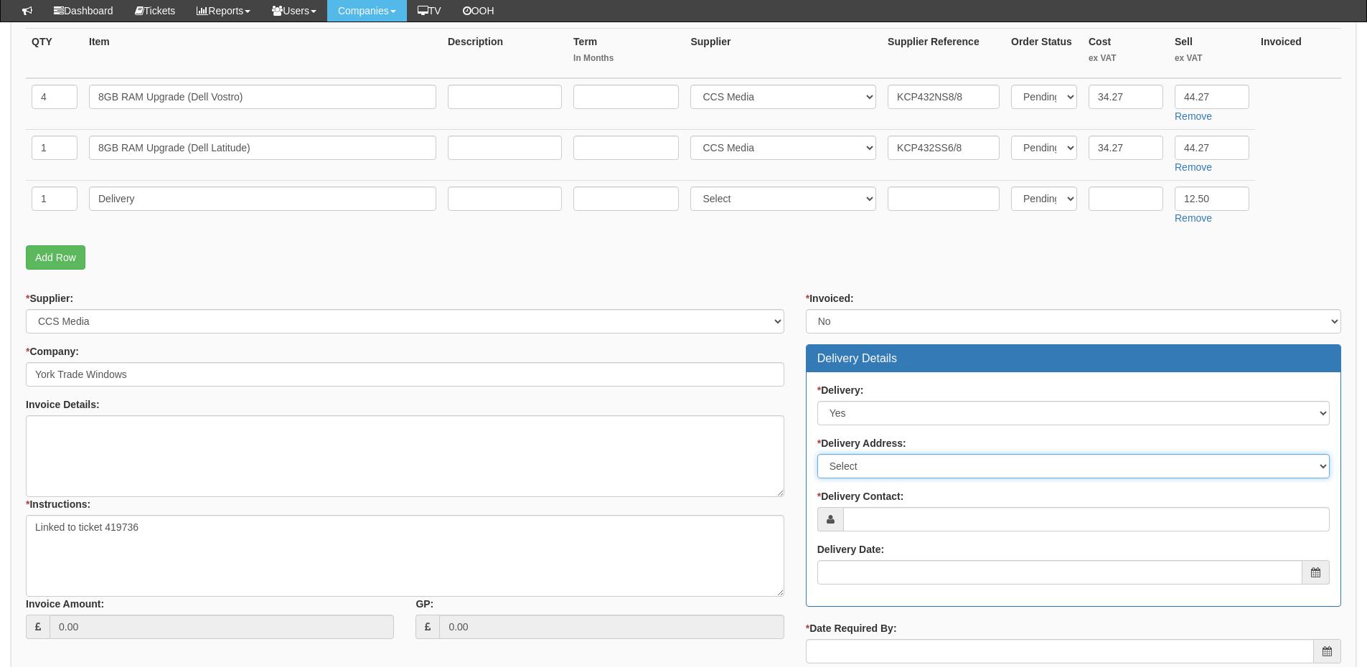
click at [817, 454] on select "Select Not Applicable Main Address - YO10 4DZ Other" at bounding box center [1073, 466] width 512 height 24
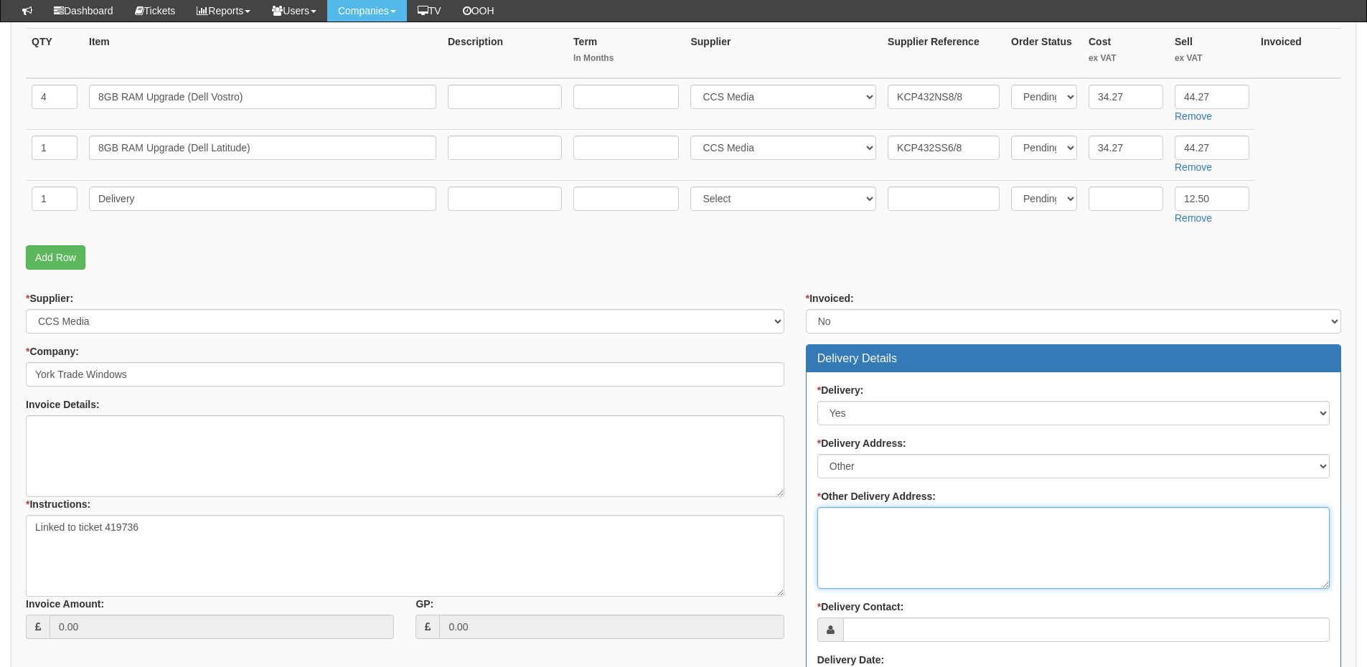
click at [860, 525] on textarea "* Other Delivery Address:" at bounding box center [1073, 548] width 512 height 82
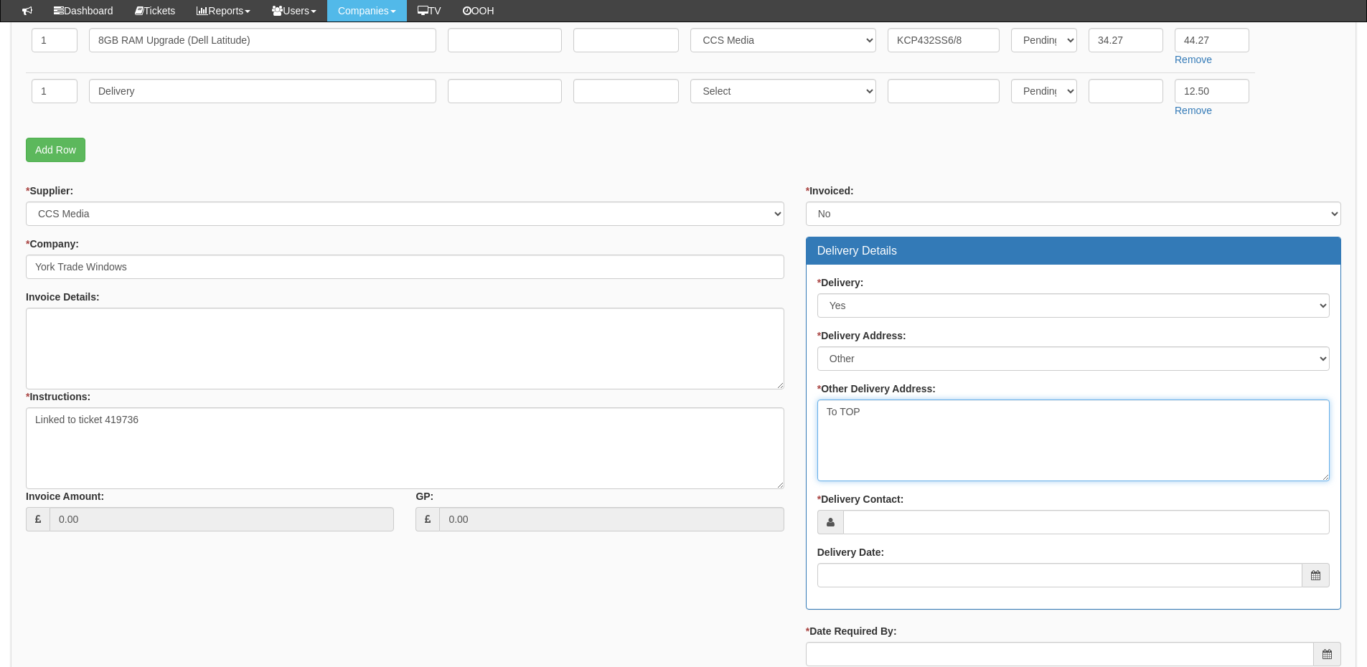
scroll to position [574, 0]
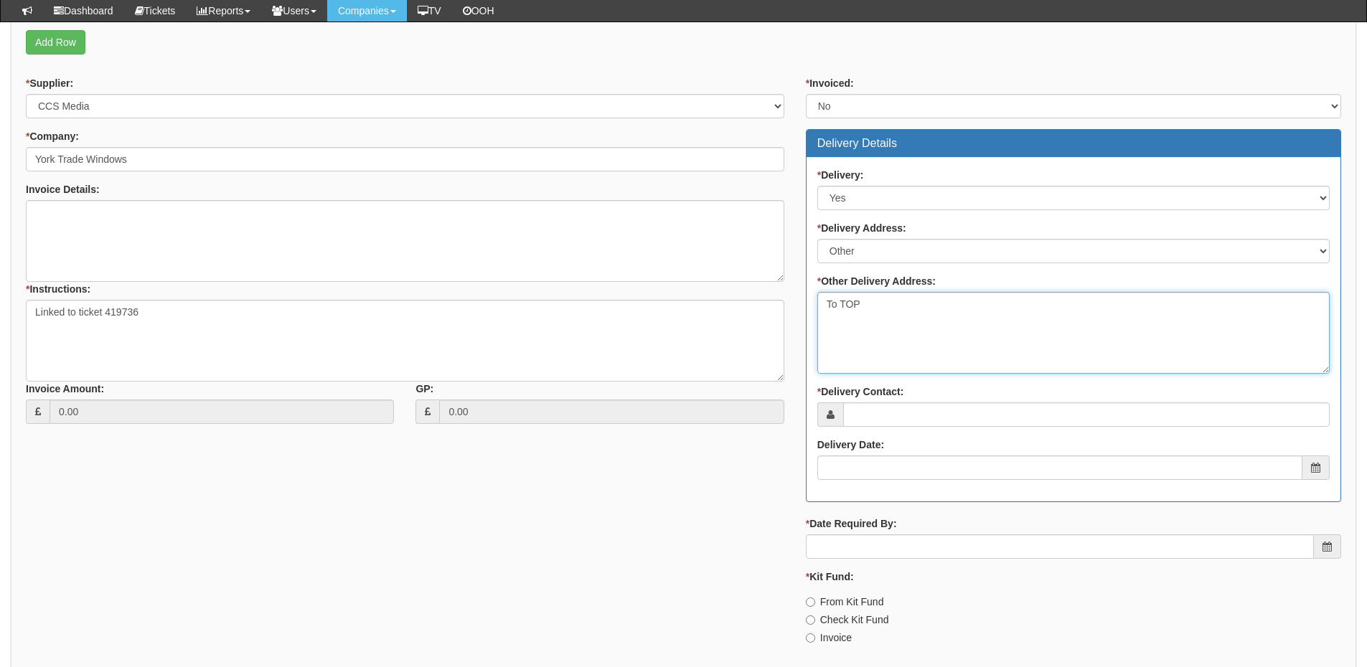
type textarea "To TOP"
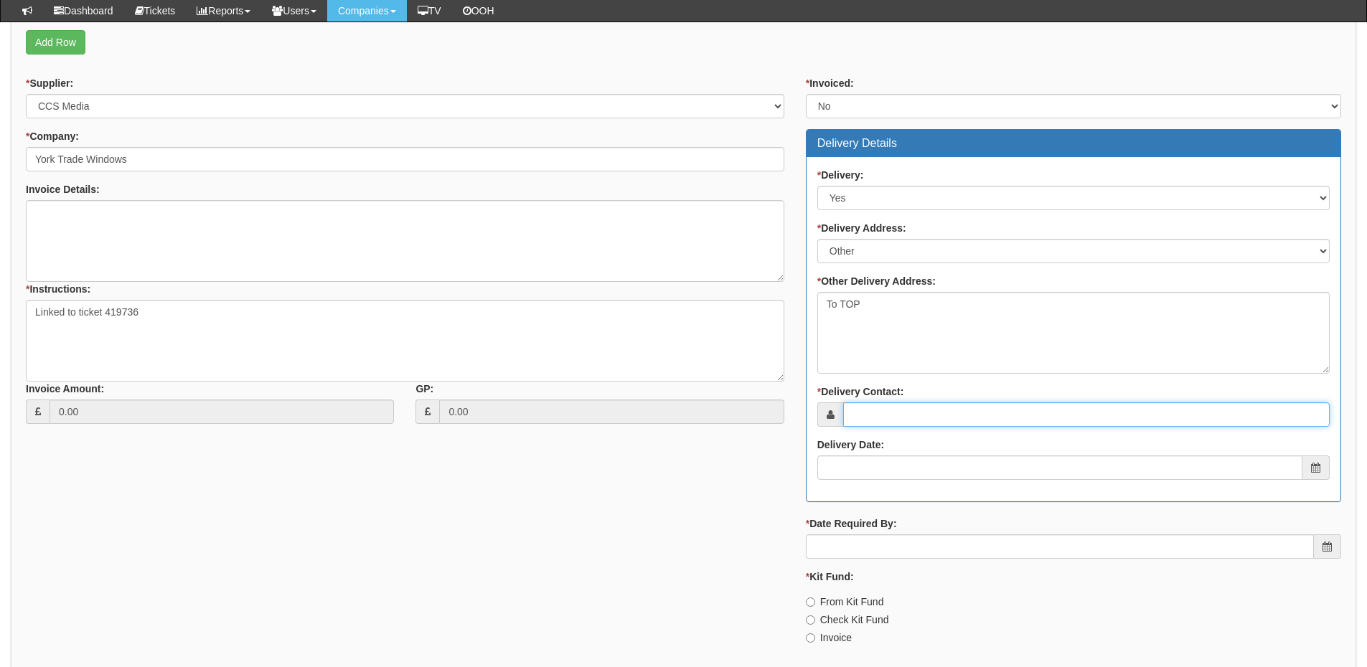
click at [876, 423] on input "* Delivery Contact:" at bounding box center [1086, 415] width 487 height 24
click at [884, 417] on input "* Delivery Contact:" at bounding box center [1086, 415] width 487 height 24
paste input "[PERSON_NAME]"
type input "[PERSON_NAME]"
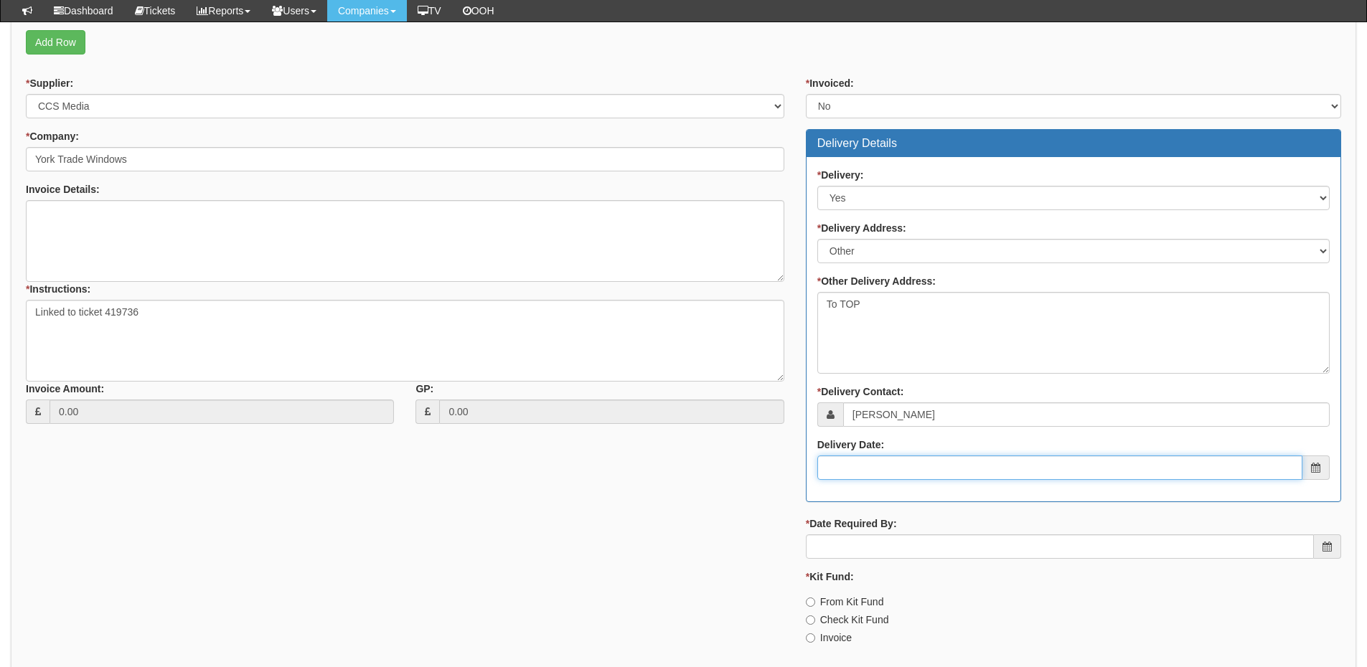
click at [898, 470] on input "Delivery Date:" at bounding box center [1059, 468] width 485 height 24
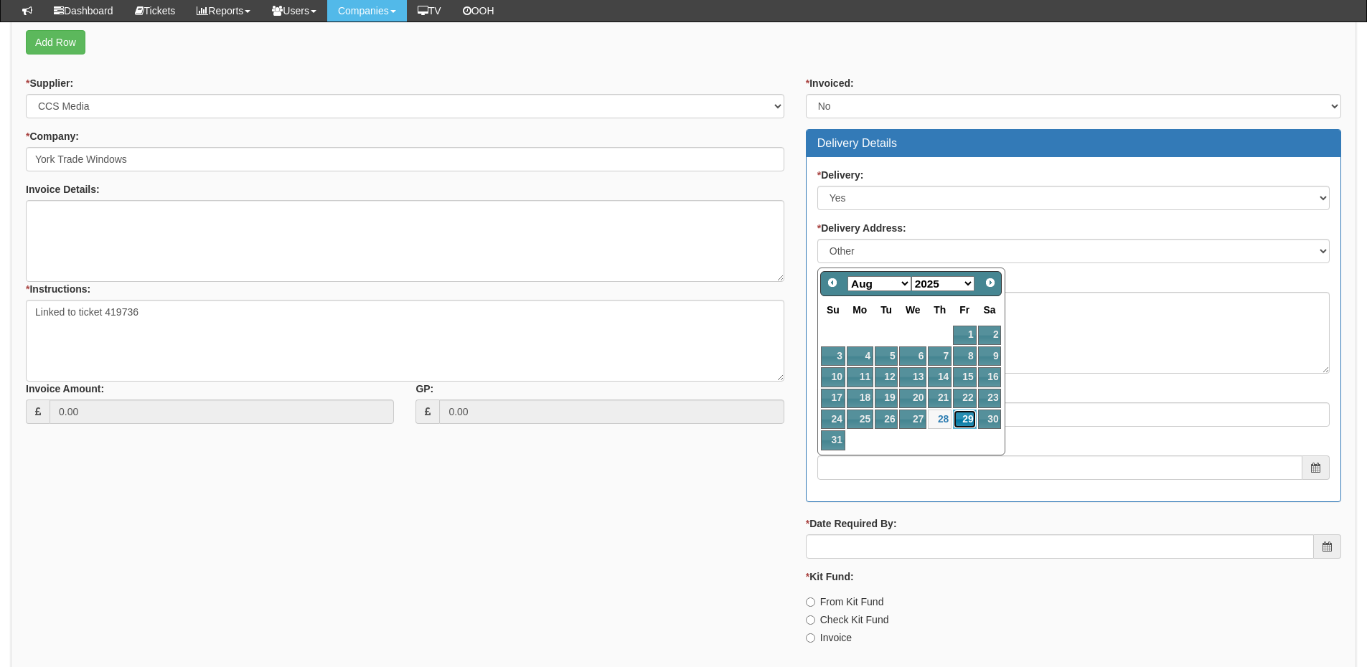
drag, startPoint x: 963, startPoint y: 421, endPoint x: 963, endPoint y: 431, distance: 10.8
click at [963, 421] on link "29" at bounding box center [964, 419] width 23 height 19
type input "2025-08-29"
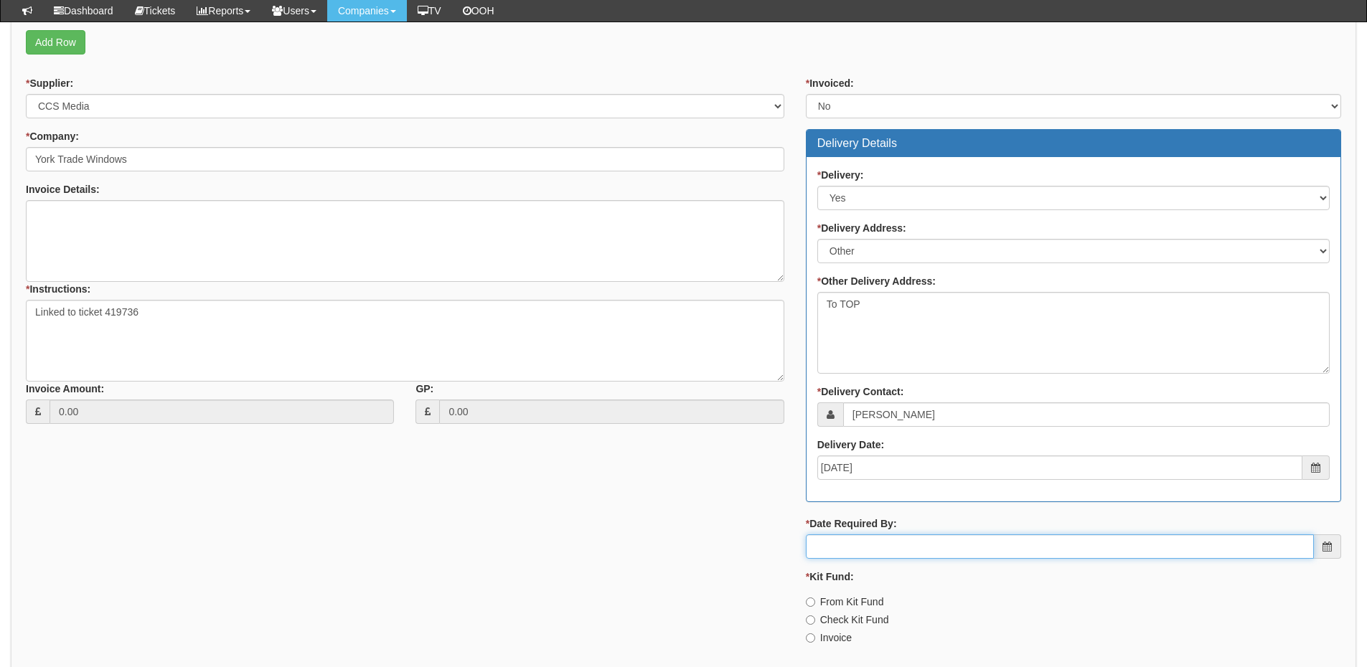
click at [937, 546] on input "* Date Required By:" at bounding box center [1060, 547] width 508 height 24
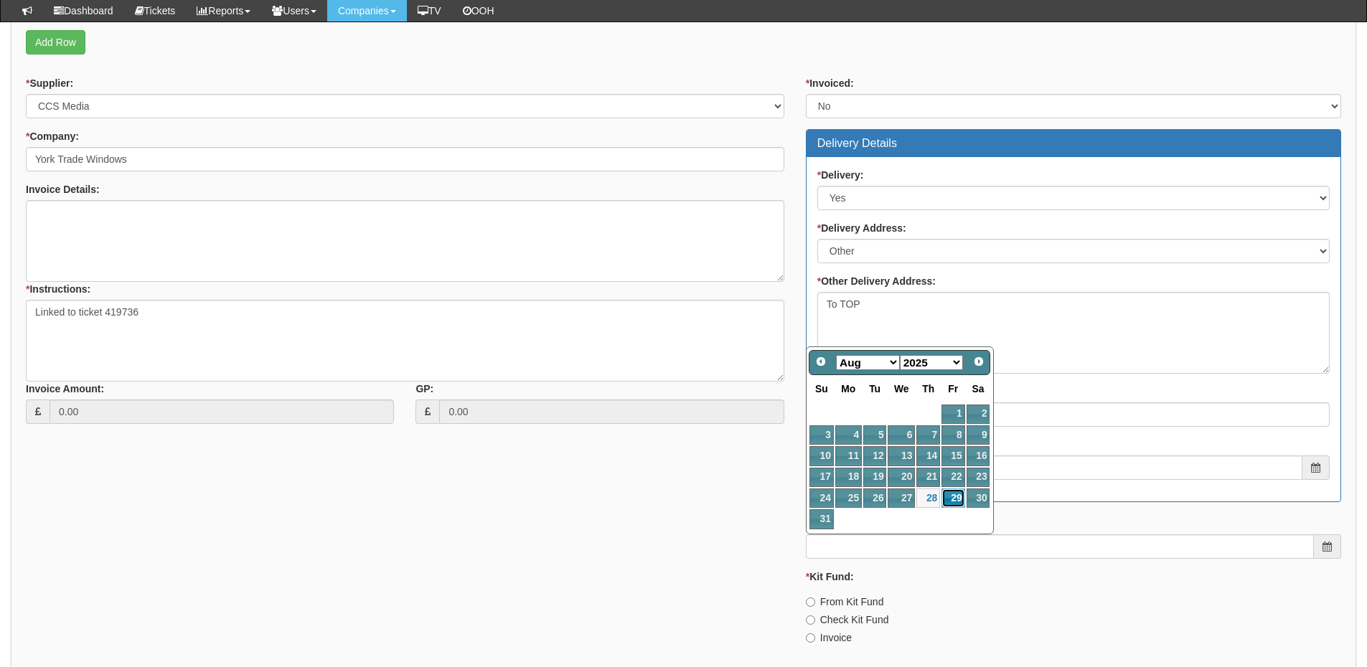
click at [959, 505] on link "29" at bounding box center [953, 498] width 23 height 19
type input "2025-08-29"
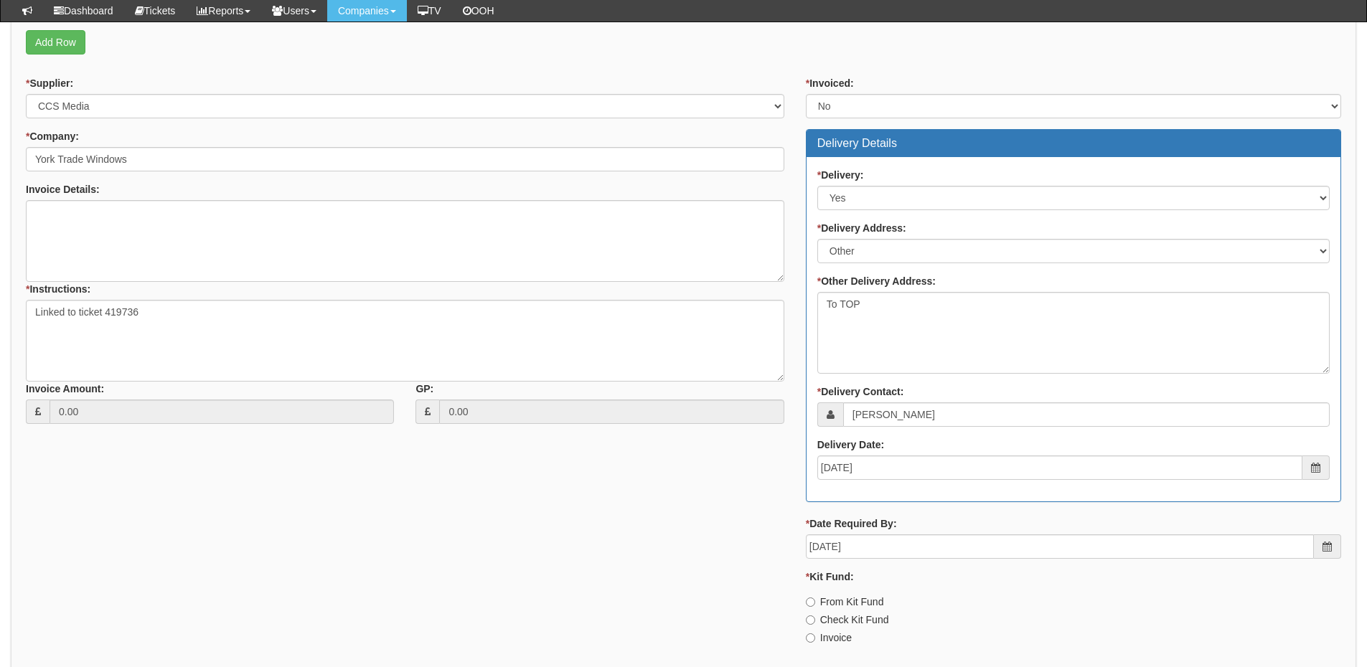
click at [840, 641] on label "Invoice" at bounding box center [829, 638] width 46 height 14
click at [815, 607] on input "Invoice" at bounding box center [810, 602] width 9 height 9
radio input "true"
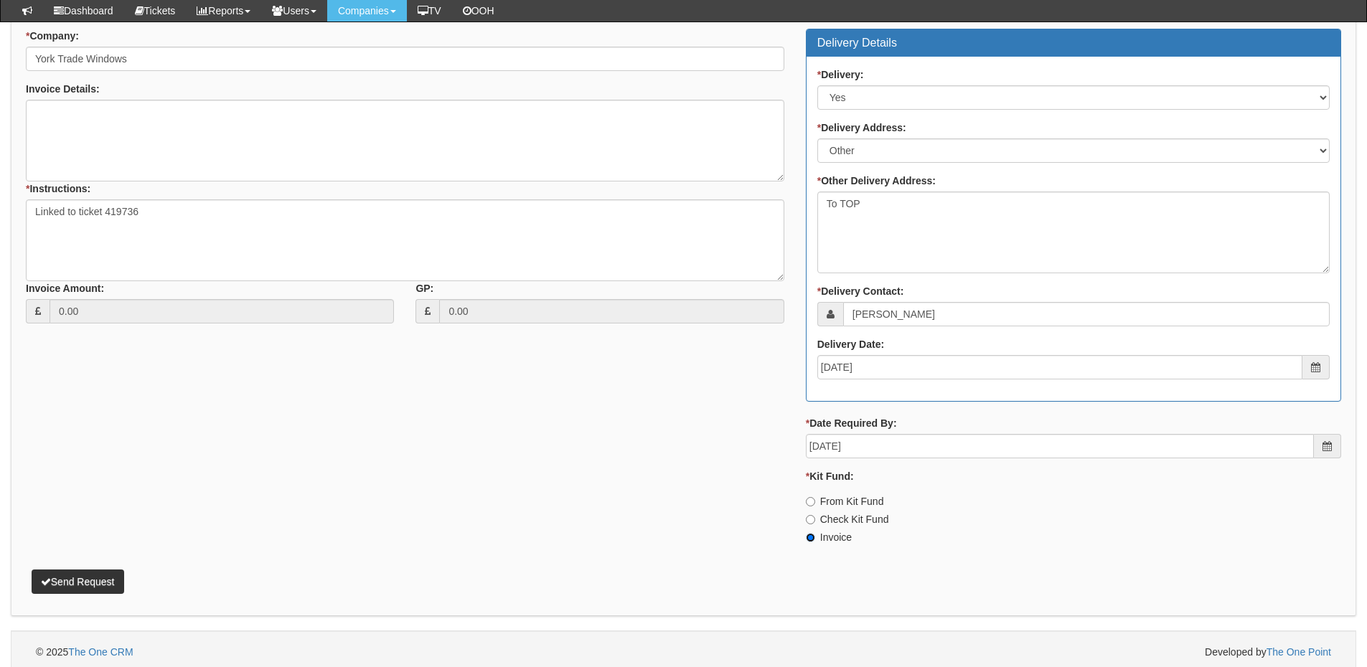
scroll to position [681, 0]
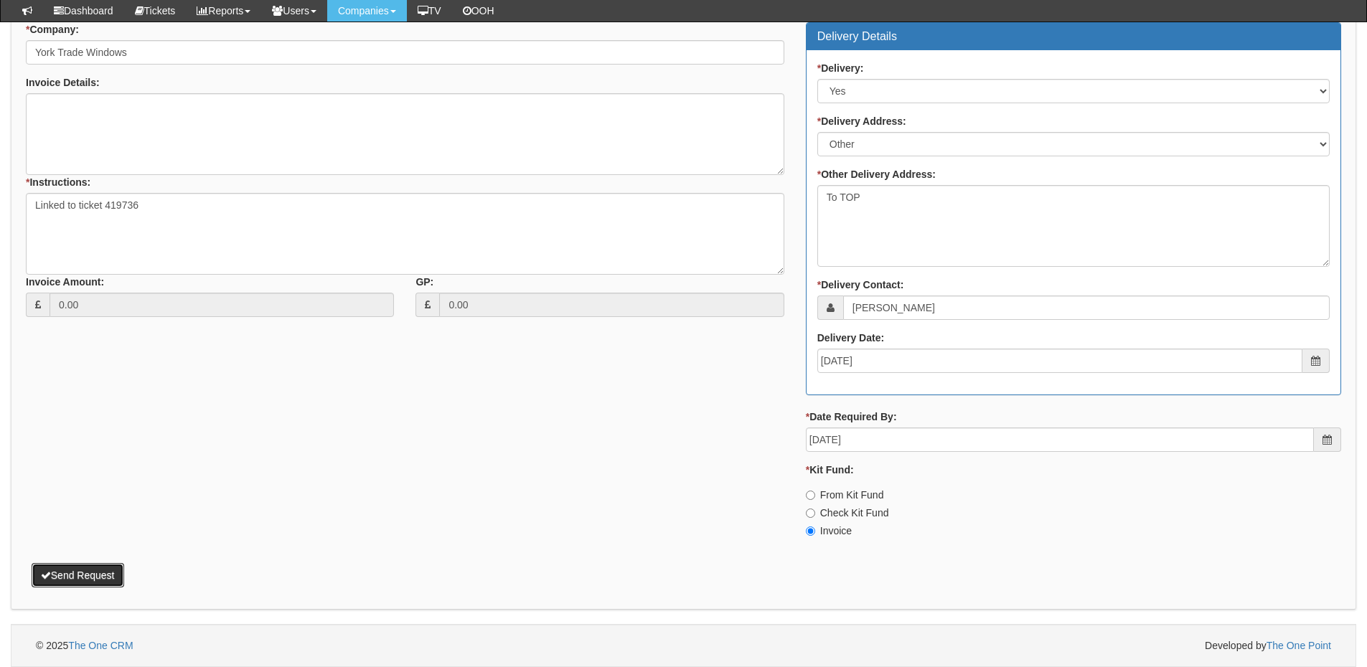
click at [72, 567] on button "Send Request" at bounding box center [78, 575] width 93 height 24
